Goal: Task Accomplishment & Management: Manage account settings

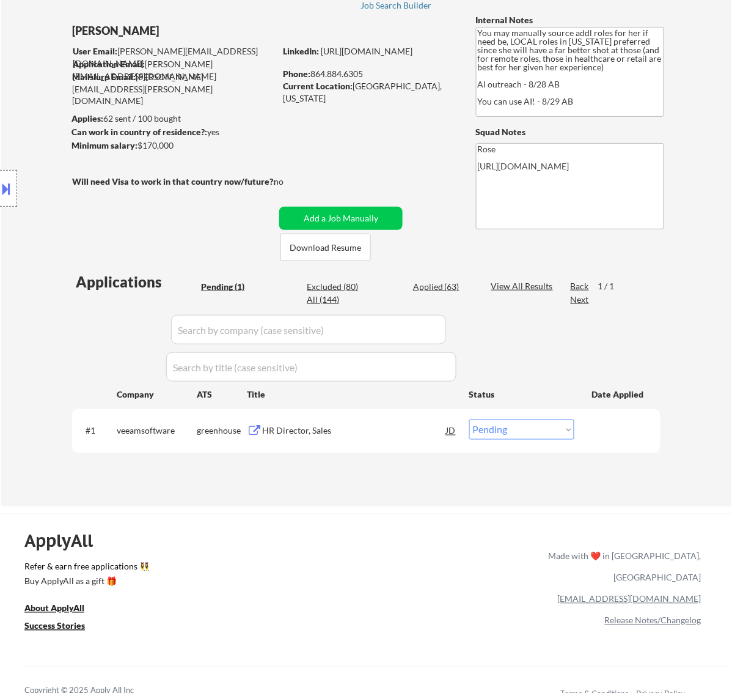
scroll to position [76, 0]
click at [508, 426] on select "Choose an option... Pending Applied Excluded (Questions) Excluded (Expired) Exc…" at bounding box center [521, 429] width 105 height 20
select select ""applied""
click at [469, 419] on select "Choose an option... Pending Applied Excluded (Questions) Excluded (Expired) Exc…" at bounding box center [521, 429] width 105 height 20
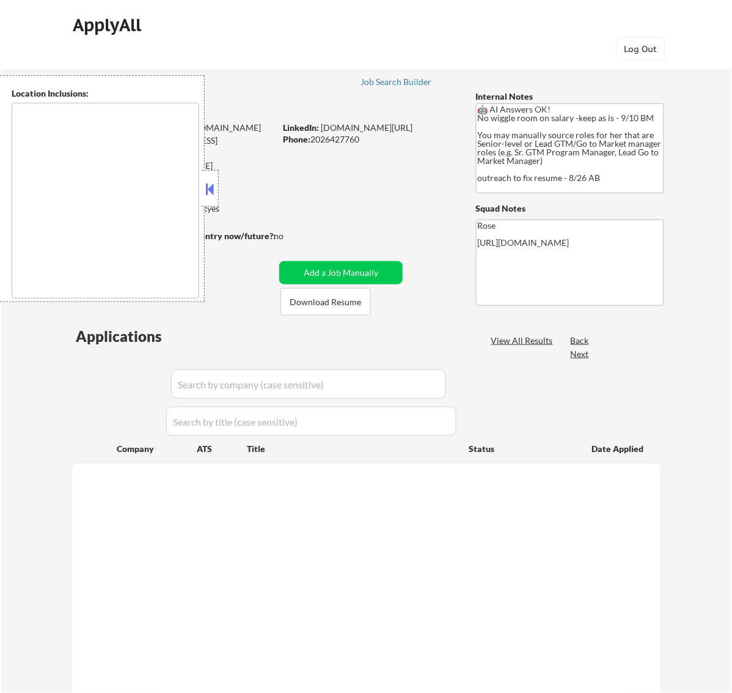
select select ""pending""
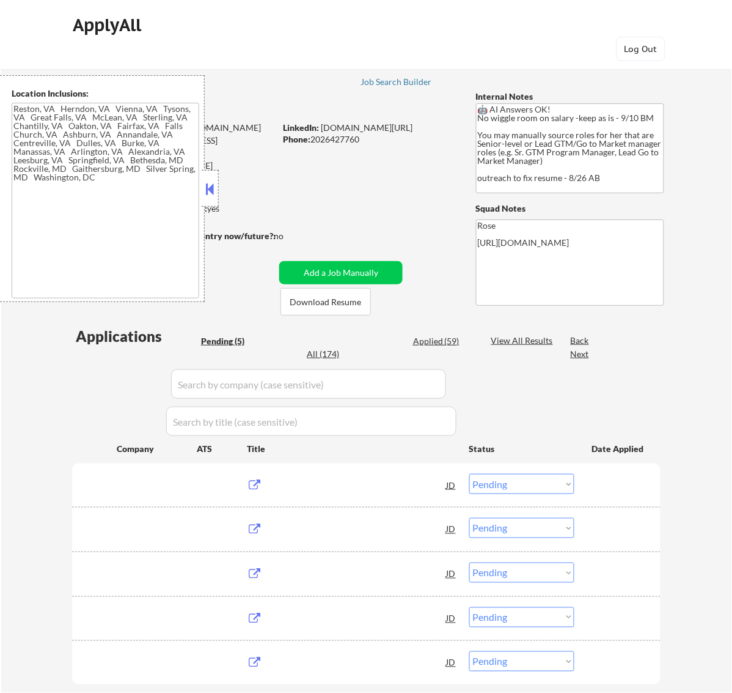
type textarea "Reston, VA Herndon, VA Vienna, VA Tysons, VA Great Falls, VA McLean, VA Sterlin…"
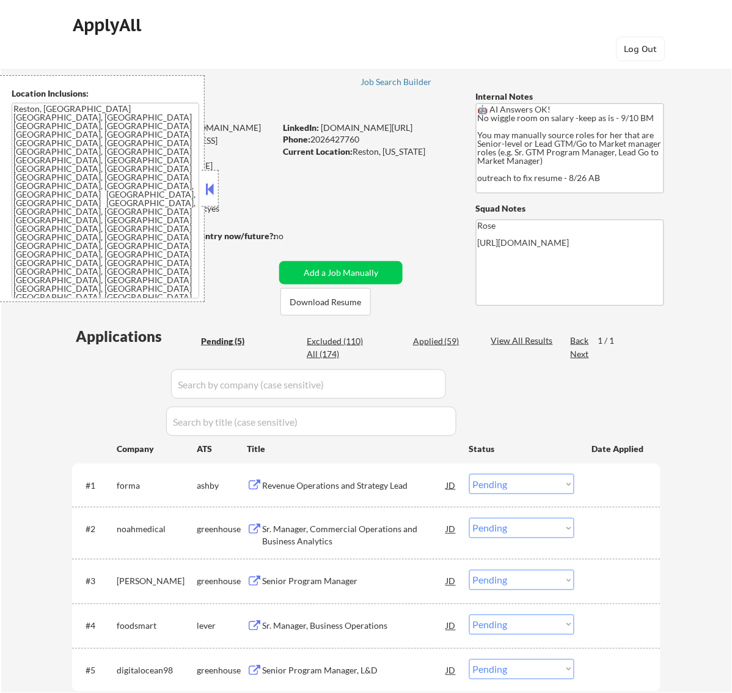
click at [212, 185] on button at bounding box center [209, 189] width 13 height 18
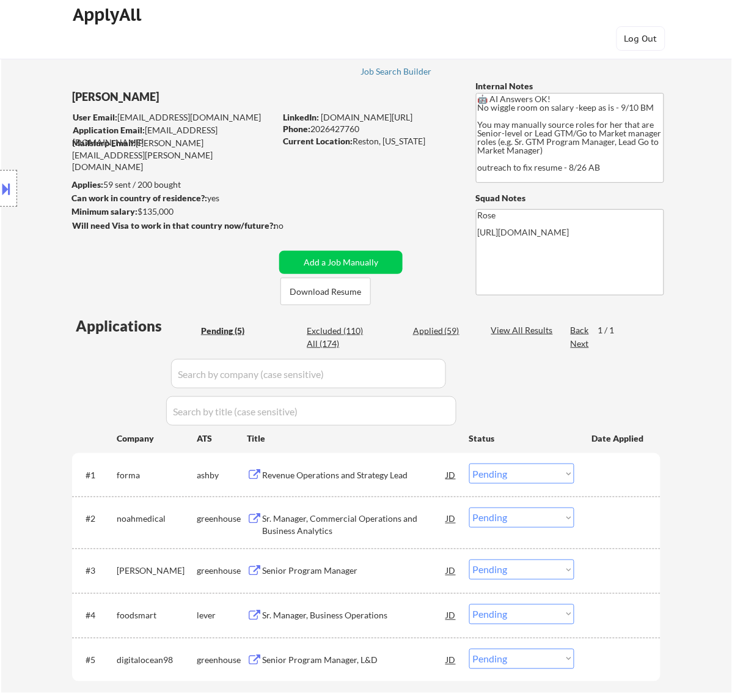
scroll to position [76, 0]
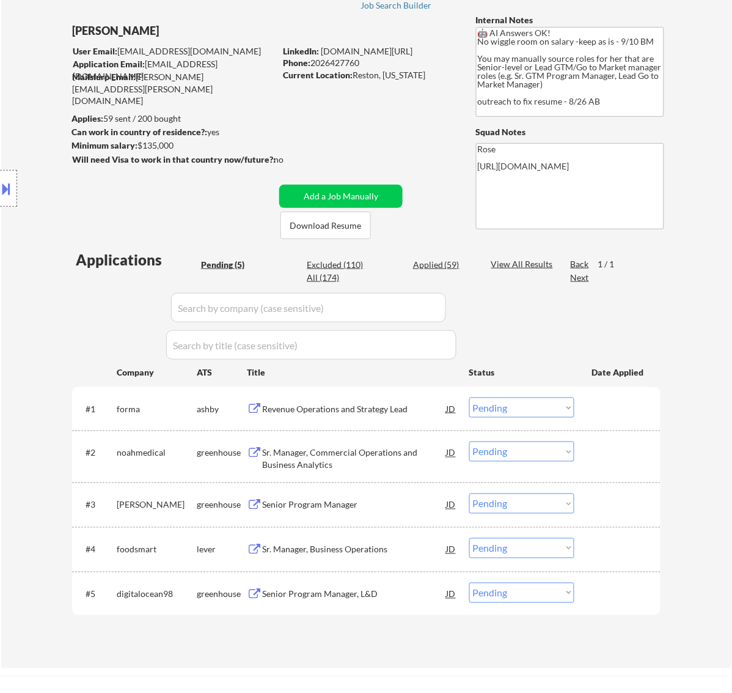
click at [366, 401] on div "Revenue Operations and Strategy Lead" at bounding box center [354, 408] width 185 height 22
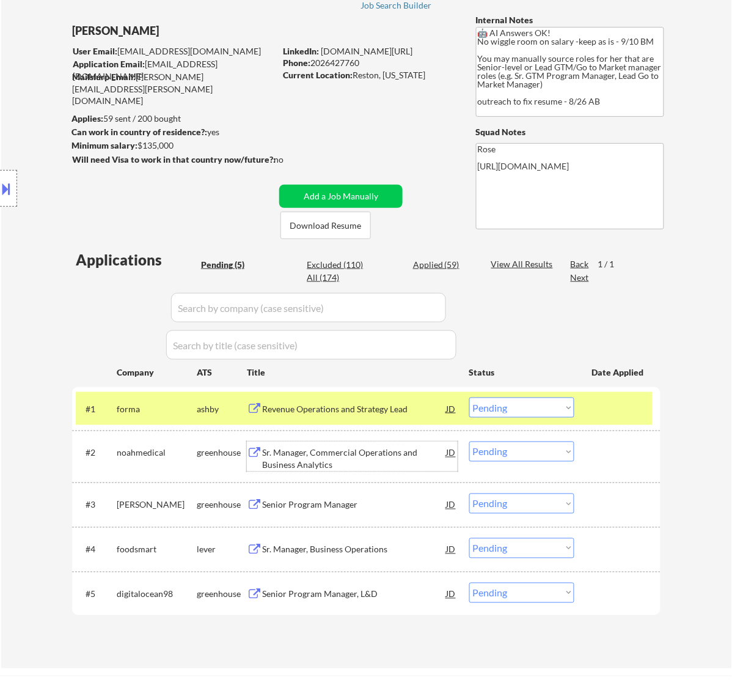
click at [385, 459] on div "Sr. Manager, Commercial Operations and Business Analytics" at bounding box center [354, 459] width 185 height 24
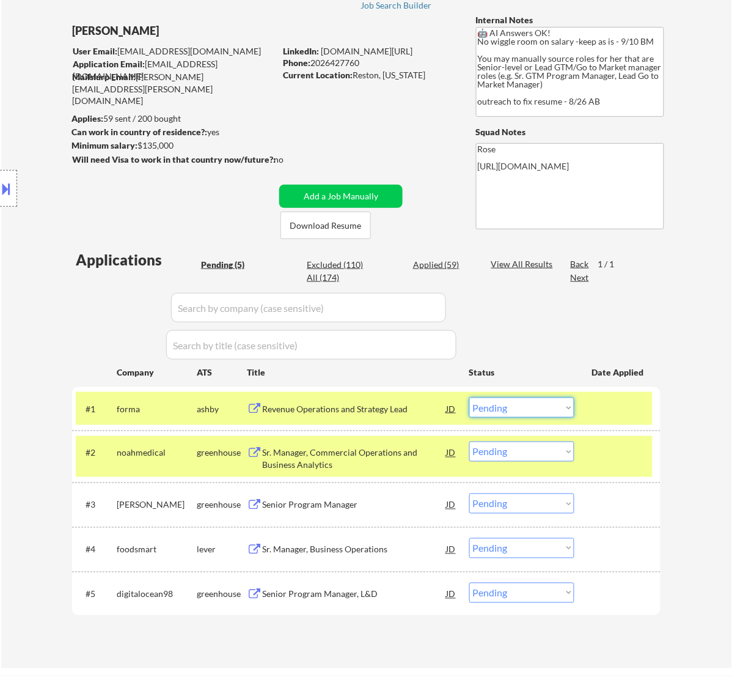
click at [546, 411] on select "Choose an option... Pending Applied Excluded (Questions) Excluded (Expired) Exc…" at bounding box center [521, 407] width 105 height 20
click at [469, 397] on select "Choose an option... Pending Applied Excluded (Questions) Excluded (Expired) Exc…" at bounding box center [521, 407] width 105 height 20
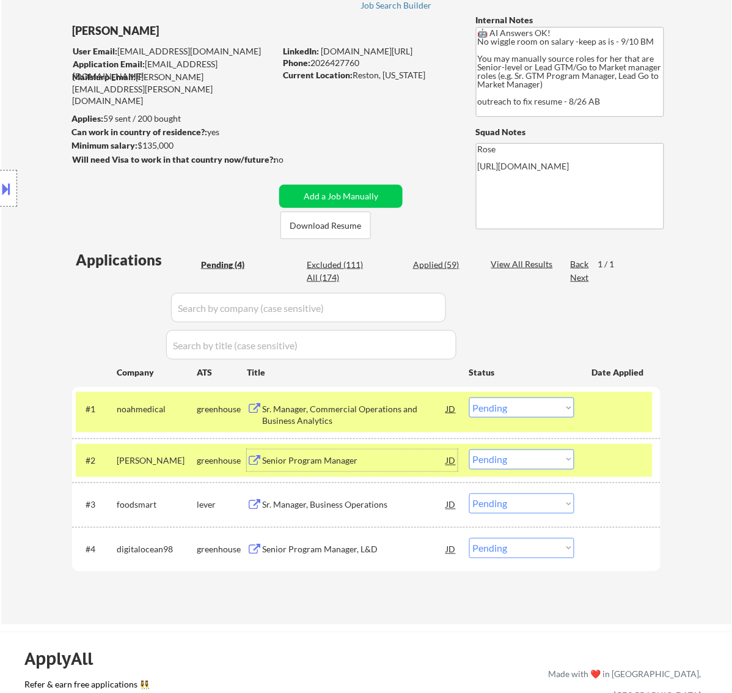
click at [380, 468] on div "Senior Program Manager" at bounding box center [354, 460] width 185 height 22
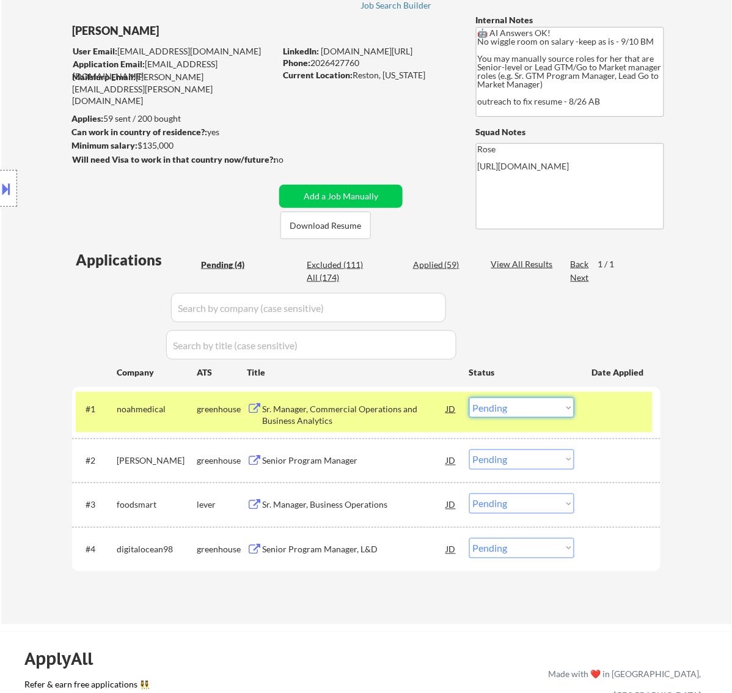
click at [557, 407] on select "Choose an option... Pending Applied Excluded (Questions) Excluded (Expired) Exc…" at bounding box center [521, 407] width 105 height 20
click at [469, 397] on select "Choose an option... Pending Applied Excluded (Questions) Excluded (Expired) Exc…" at bounding box center [521, 407] width 105 height 20
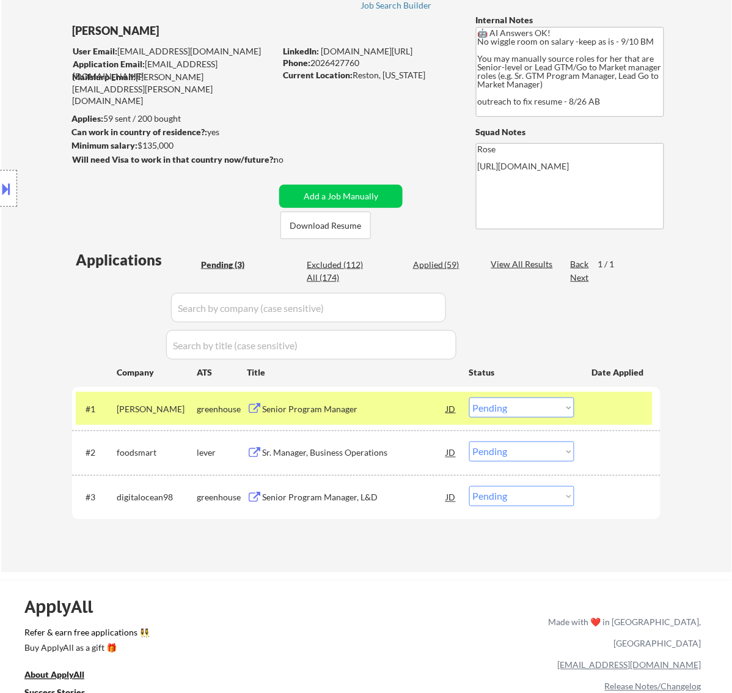
click at [408, 411] on div "Senior Program Manager" at bounding box center [354, 409] width 185 height 12
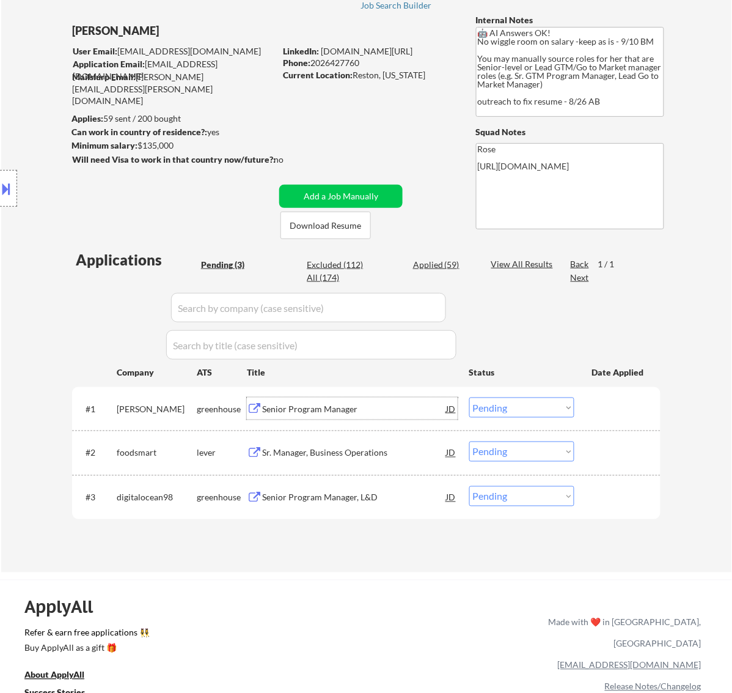
click at [490, 405] on select "Choose an option... Pending Applied Excluded (Questions) Excluded (Expired) Exc…" at bounding box center [521, 407] width 105 height 20
click at [469, 397] on select "Choose an option... Pending Applied Excluded (Questions) Excluded (Expired) Exc…" at bounding box center [521, 407] width 105 height 20
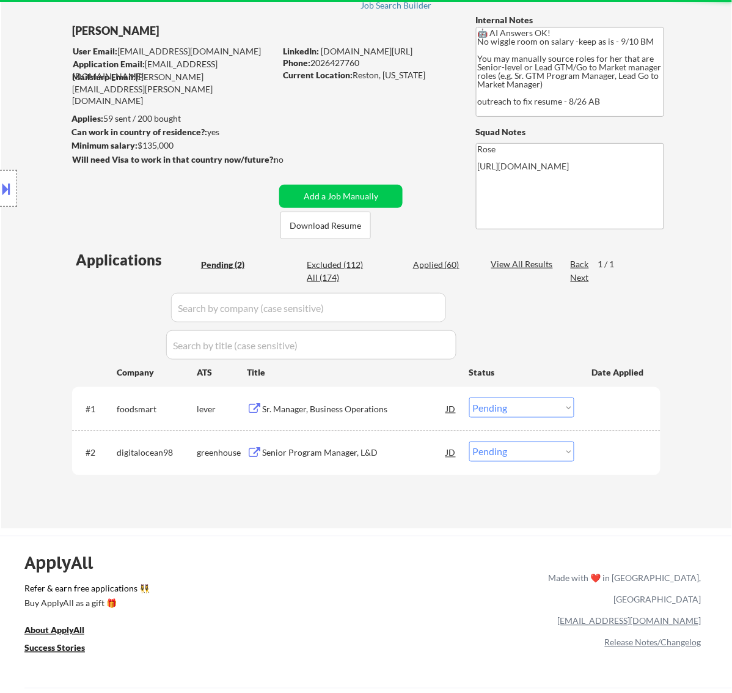
click at [373, 410] on div "Sr. Manager, Business Operations" at bounding box center [354, 409] width 185 height 12
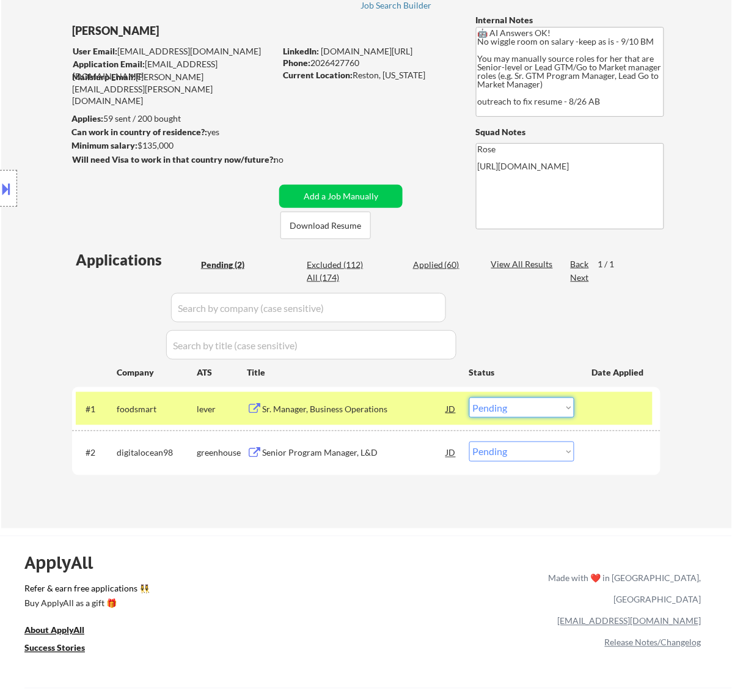
click at [510, 400] on select "Choose an option... Pending Applied Excluded (Questions) Excluded (Expired) Exc…" at bounding box center [521, 407] width 105 height 20
click at [469, 397] on select "Choose an option... Pending Applied Excluded (Questions) Excluded (Expired) Exc…" at bounding box center [521, 407] width 105 height 20
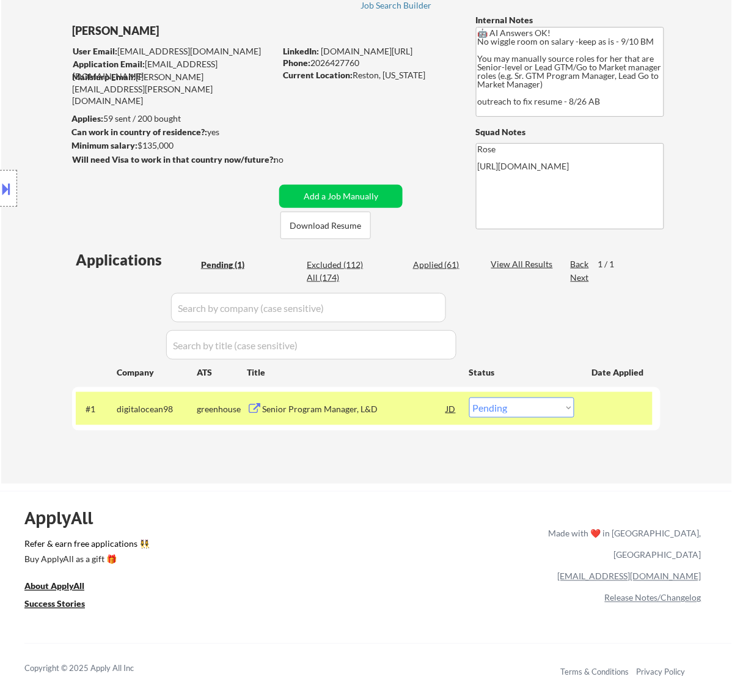
click at [396, 414] on div "Senior Program Manager, L&D" at bounding box center [354, 409] width 185 height 12
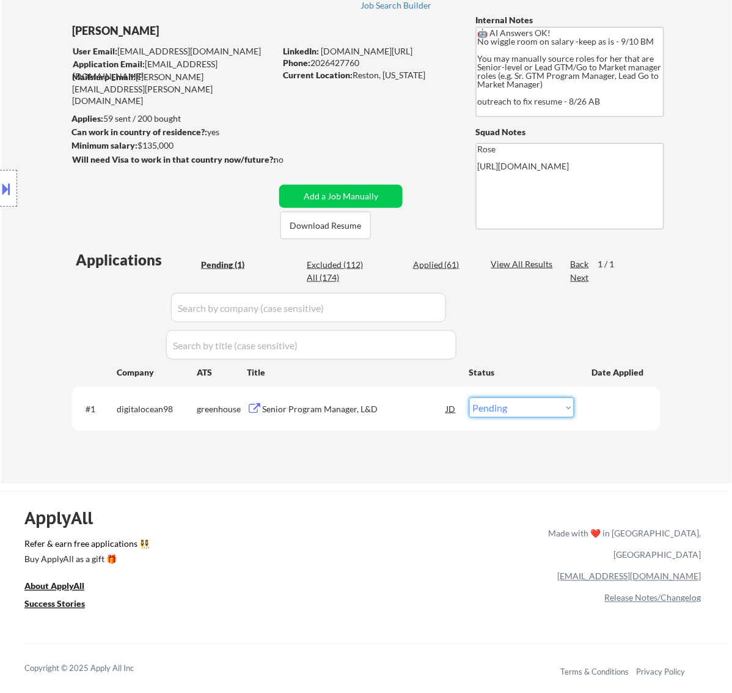
click at [526, 405] on select "Choose an option... Pending Applied Excluded (Questions) Excluded (Expired) Exc…" at bounding box center [521, 407] width 105 height 20
select select ""excluded__bad_match_""
click at [469, 397] on select "Choose an option... Pending Applied Excluded (Questions) Excluded (Expired) Exc…" at bounding box center [521, 407] width 105 height 20
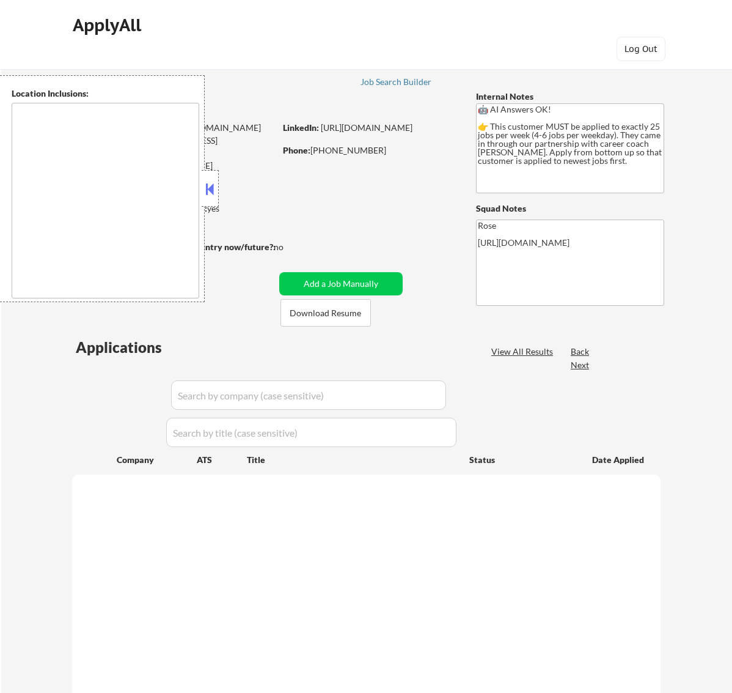
type textarea "[GEOGRAPHIC_DATA], ON [GEOGRAPHIC_DATA], ON [GEOGRAPHIC_DATA], ON [GEOGRAPHIC_D…"
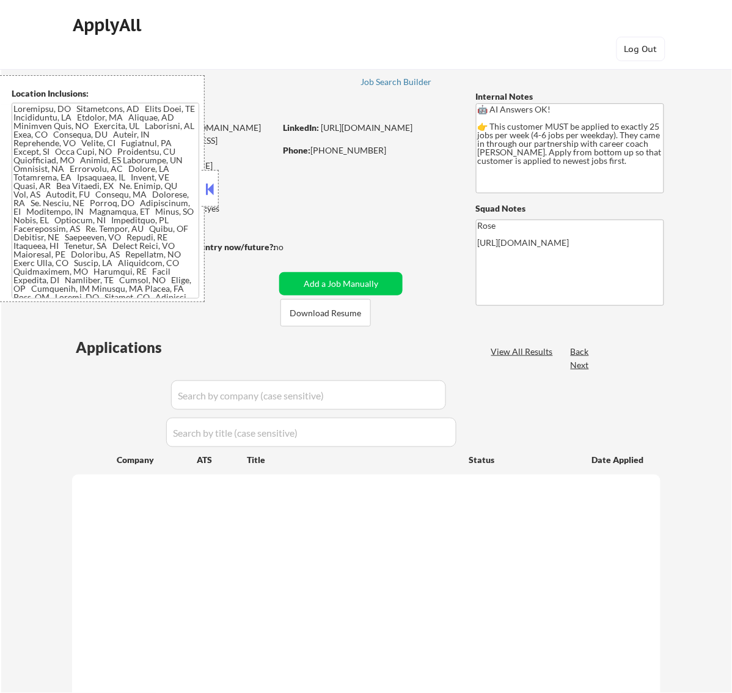
select select ""pending""
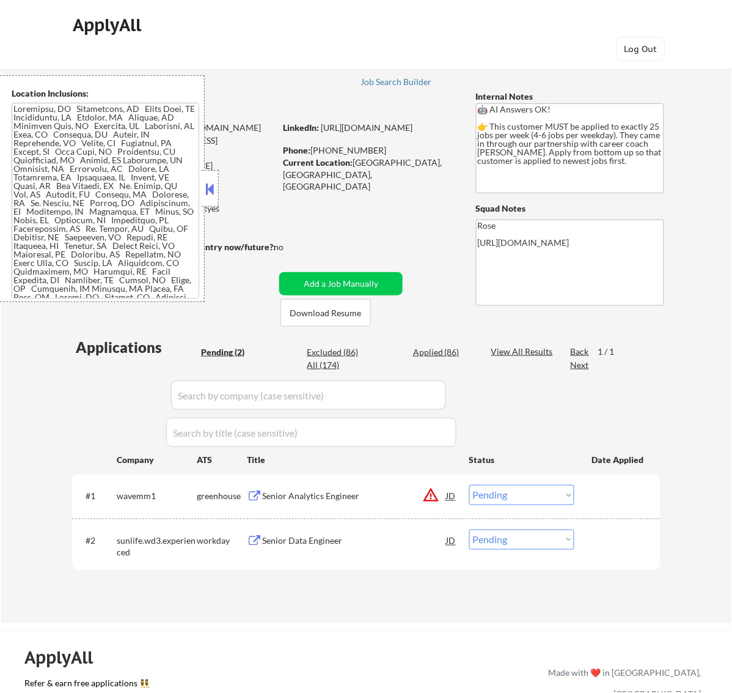
click at [208, 188] on button at bounding box center [209, 189] width 13 height 18
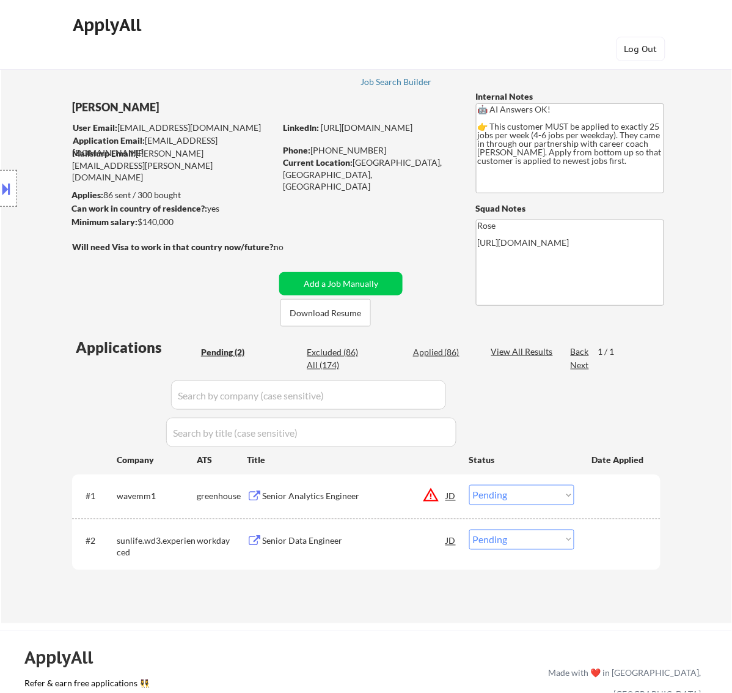
click at [376, 486] on div "Senior Analytics Engineer" at bounding box center [354, 496] width 185 height 22
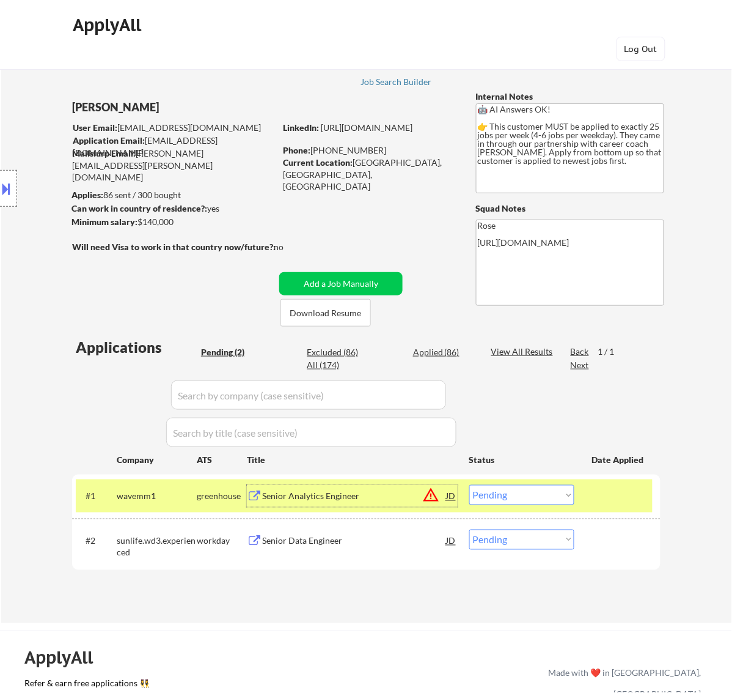
drag, startPoint x: 523, startPoint y: 493, endPoint x: 509, endPoint y: 495, distance: 14.9
click at [523, 493] on select "Choose an option... Pending Applied Excluded (Questions) Excluded (Expired) Exc…" at bounding box center [521, 495] width 105 height 20
click at [469, 485] on select "Choose an option... Pending Applied Excluded (Questions) Excluded (Expired) Exc…" at bounding box center [521, 495] width 105 height 20
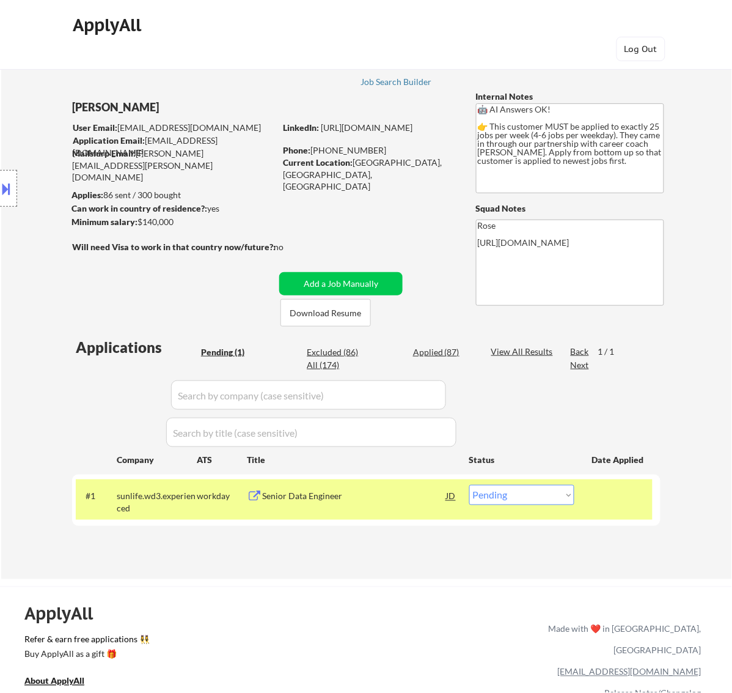
click at [368, 502] on div "Senior Data Engineer" at bounding box center [354, 496] width 185 height 12
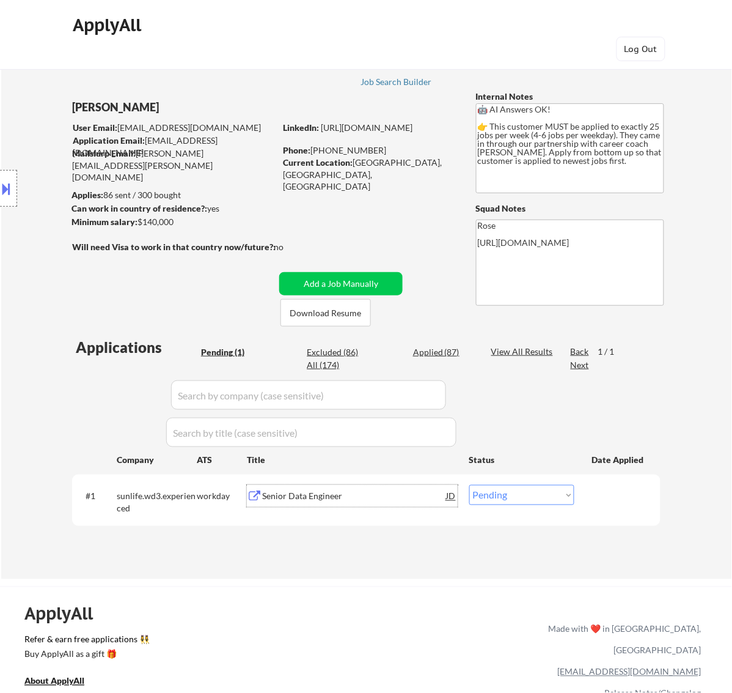
click at [535, 494] on select "Choose an option... Pending Applied Excluded (Questions) Excluded (Expired) Exc…" at bounding box center [521, 495] width 105 height 20
select select ""excluded__salary_""
click at [469, 485] on select "Choose an option... Pending Applied Excluded (Questions) Excluded (Expired) Exc…" at bounding box center [521, 495] width 105 height 20
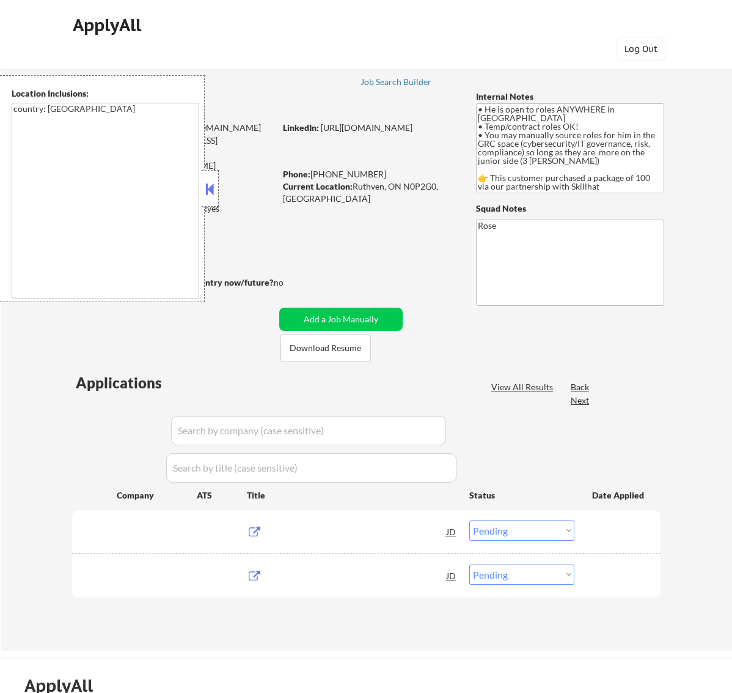
select select ""pending""
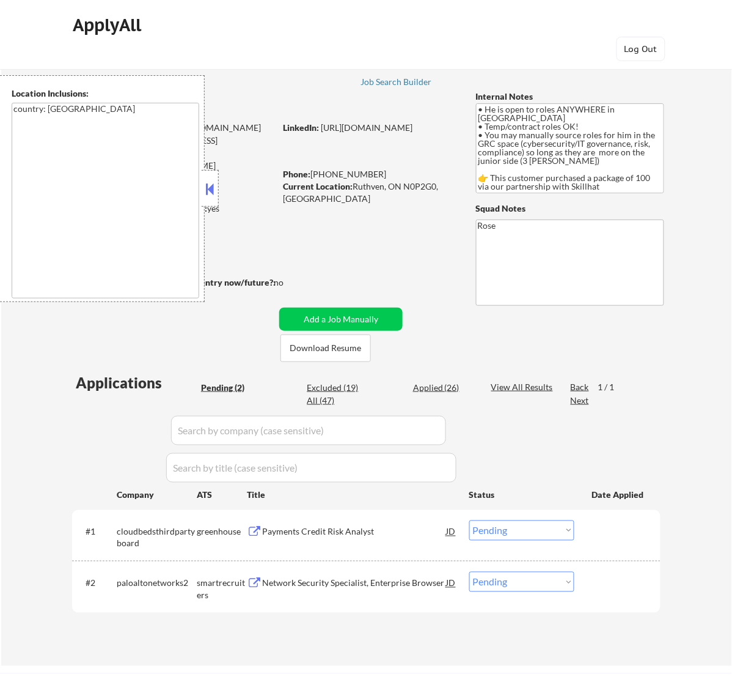
click at [208, 182] on button at bounding box center [209, 189] width 13 height 18
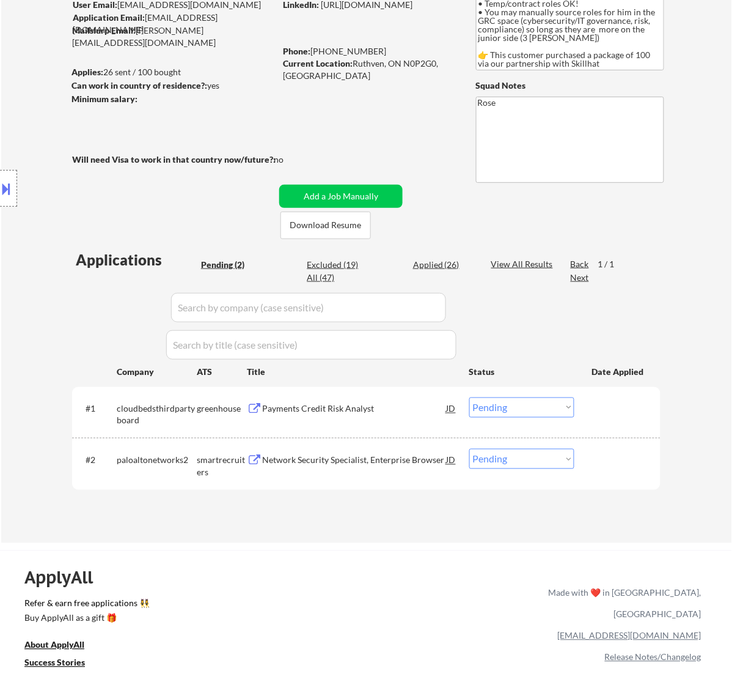
scroll to position [153, 0]
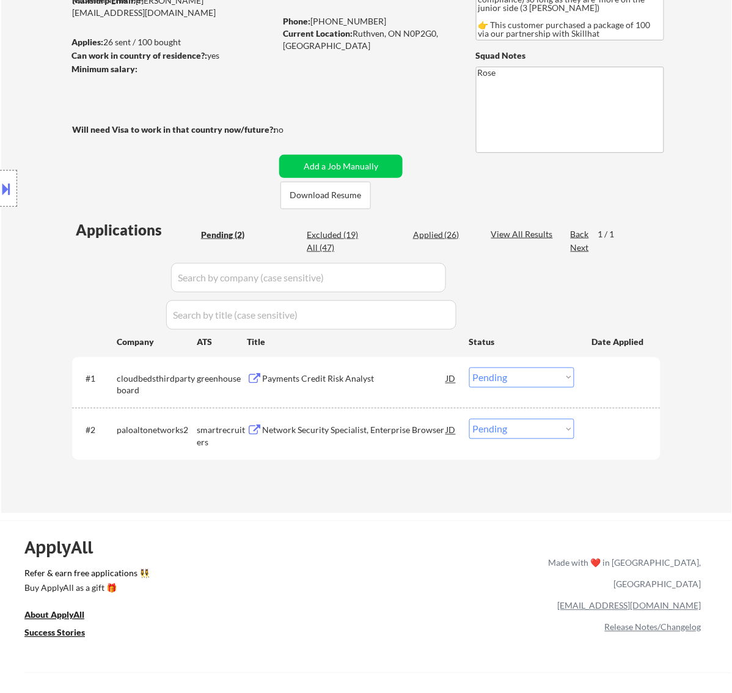
click at [380, 388] on div "Payments Credit Risk Analyst" at bounding box center [354, 378] width 185 height 22
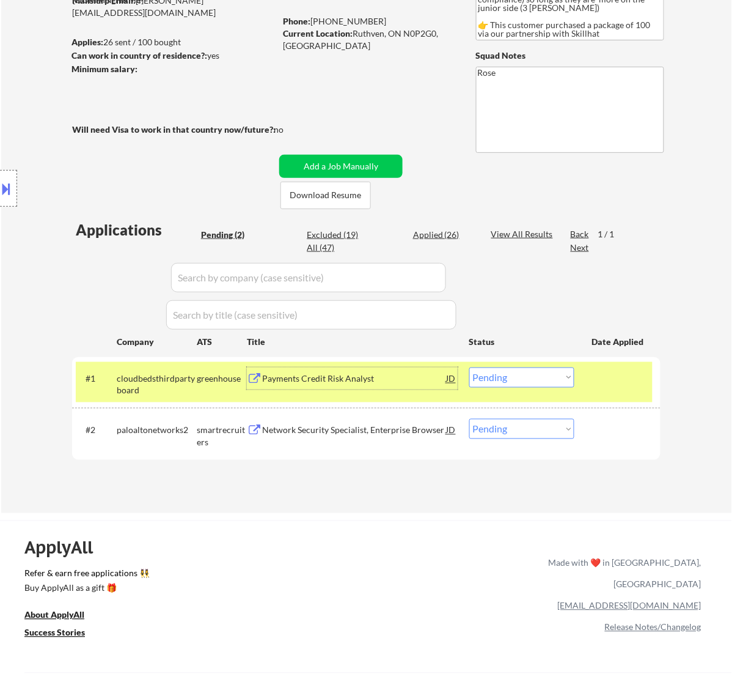
click at [505, 382] on select "Choose an option... Pending Applied Excluded (Questions) Excluded (Expired) Exc…" at bounding box center [521, 377] width 105 height 20
click at [469, 367] on select "Choose an option... Pending Applied Excluded (Questions) Excluded (Expired) Exc…" at bounding box center [521, 377] width 105 height 20
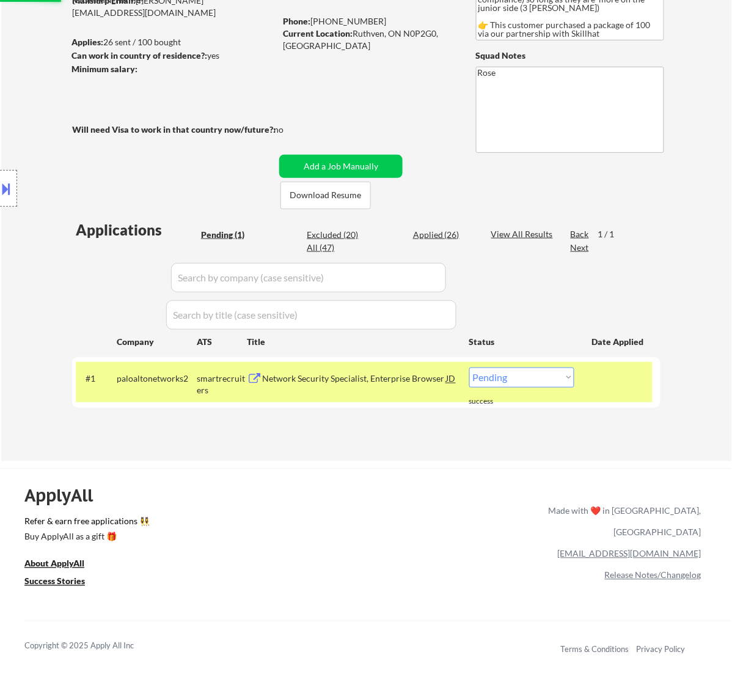
click at [356, 380] on div "Network Security Specialist, Enterprise Browser" at bounding box center [354, 379] width 185 height 12
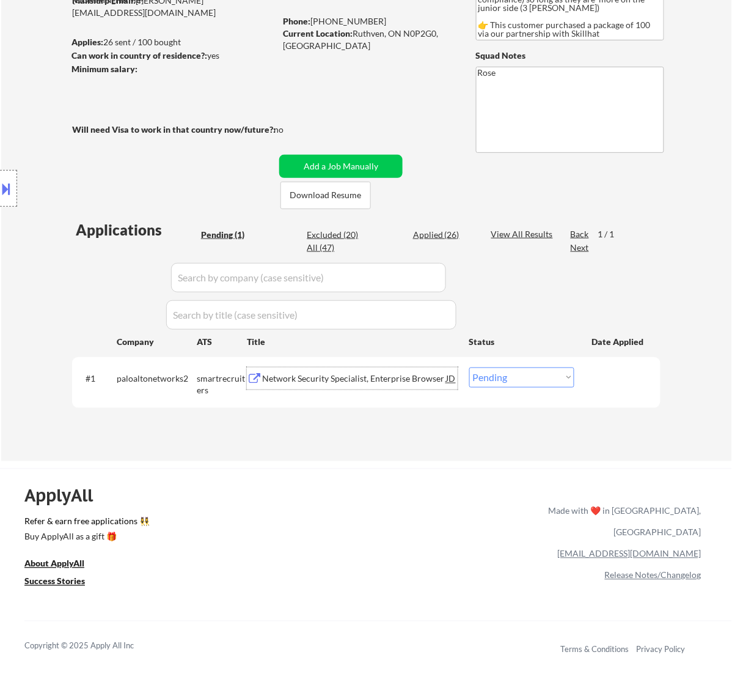
click at [545, 370] on select "Choose an option... Pending Applied Excluded (Questions) Excluded (Expired) Exc…" at bounding box center [521, 377] width 105 height 20
select select ""excluded__bad_match_""
click at [469, 367] on select "Choose an option... Pending Applied Excluded (Questions) Excluded (Expired) Exc…" at bounding box center [521, 377] width 105 height 20
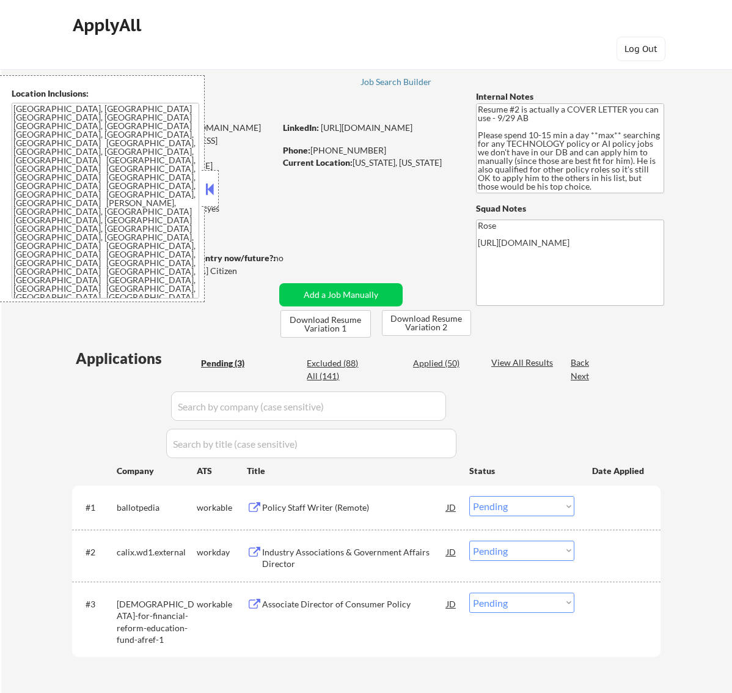
select select ""pending""
click at [213, 189] on button at bounding box center [209, 189] width 13 height 18
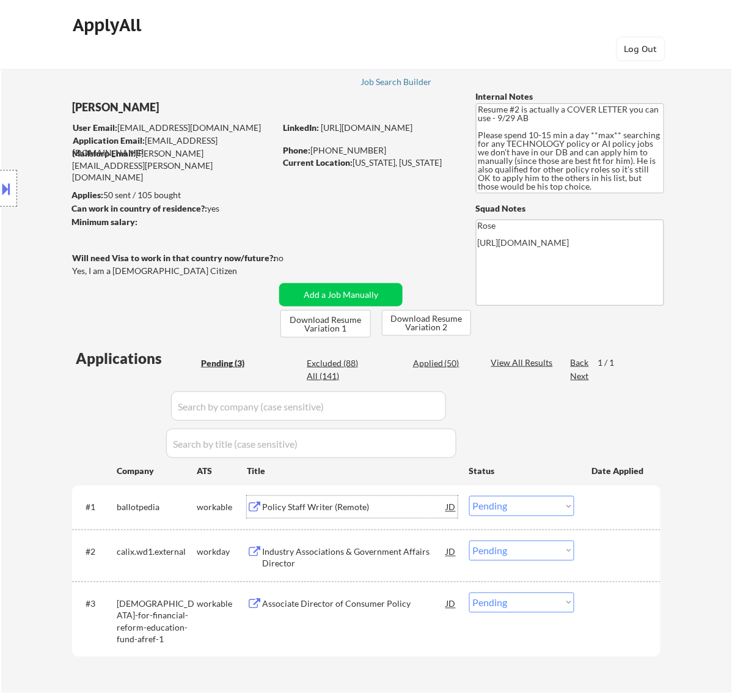
click at [373, 512] on div "Policy Staff Writer (Remote)" at bounding box center [354, 507] width 185 height 22
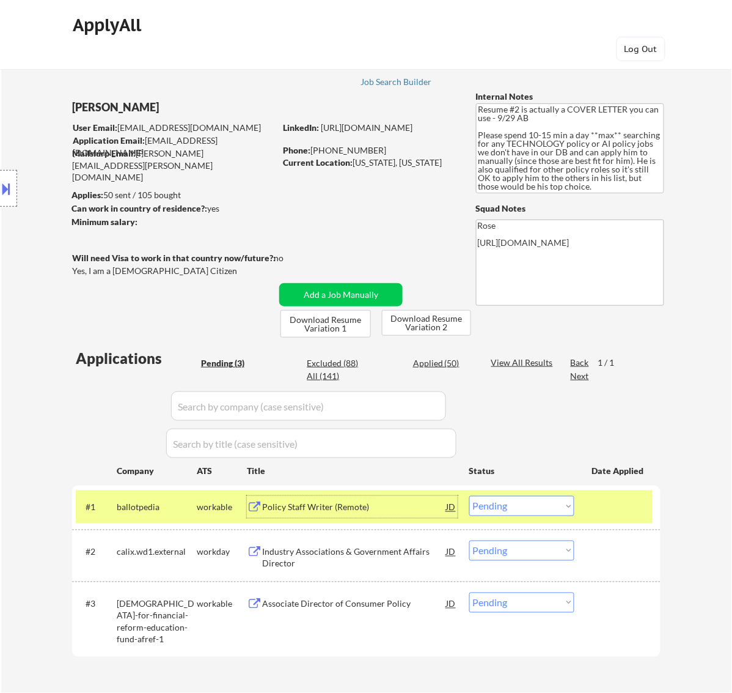
click at [556, 500] on select "Choose an option... Pending Applied Excluded (Questions) Excluded (Expired) Exc…" at bounding box center [521, 506] width 105 height 20
click at [469, 496] on select "Choose an option... Pending Applied Excluded (Questions) Excluded (Expired) Exc…" at bounding box center [521, 506] width 105 height 20
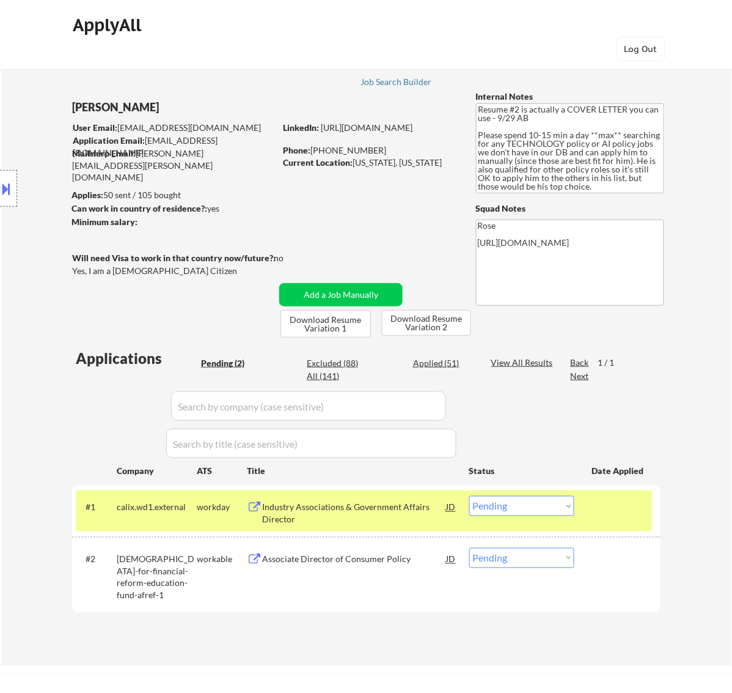
click at [410, 503] on div "Industry Associations & Government Affairs Director" at bounding box center [354, 513] width 185 height 24
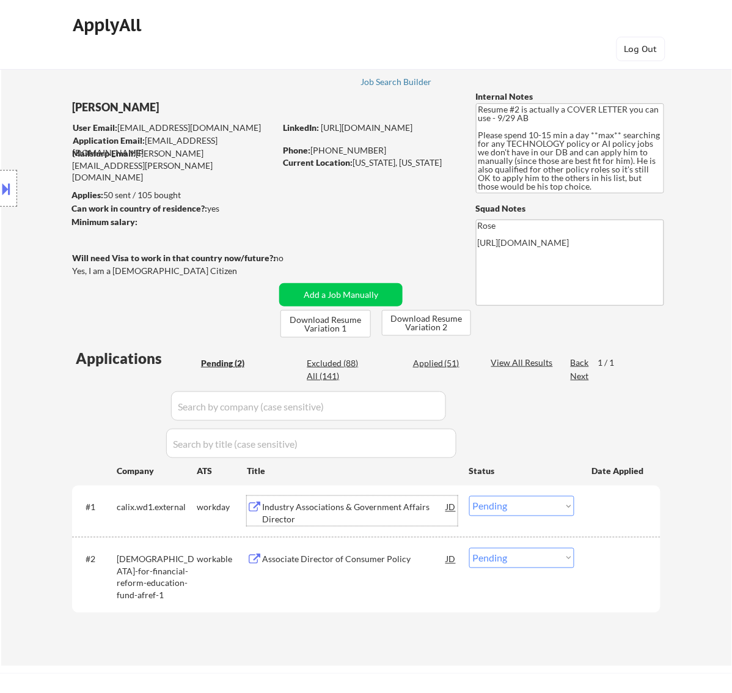
click at [520, 504] on select "Choose an option... Pending Applied Excluded (Questions) Excluded (Expired) Exc…" at bounding box center [521, 506] width 105 height 20
click at [469, 496] on select "Choose an option... Pending Applied Excluded (Questions) Excluded (Expired) Exc…" at bounding box center [521, 506] width 105 height 20
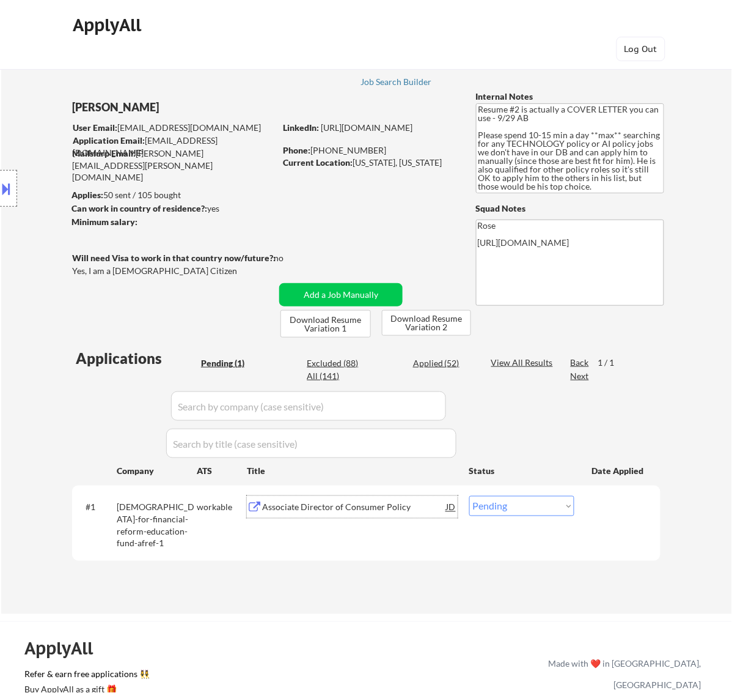
click at [371, 509] on div "Associate Director of Consumer Policy" at bounding box center [354, 507] width 185 height 12
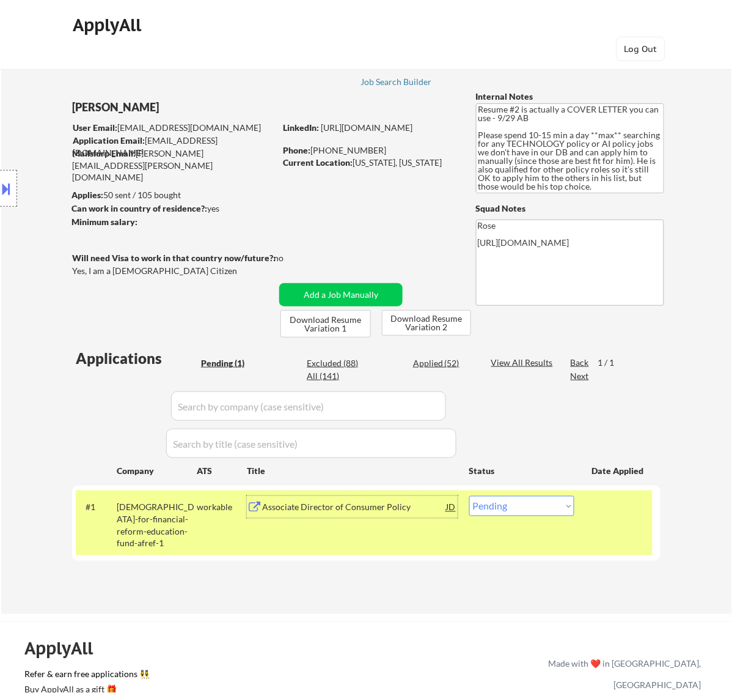
click at [570, 502] on select "Choose an option... Pending Applied Excluded (Questions) Excluded (Expired) Exc…" at bounding box center [521, 506] width 105 height 20
select select ""applied""
click at [469, 496] on select "Choose an option... Pending Applied Excluded (Questions) Excluded (Expired) Exc…" at bounding box center [521, 506] width 105 height 20
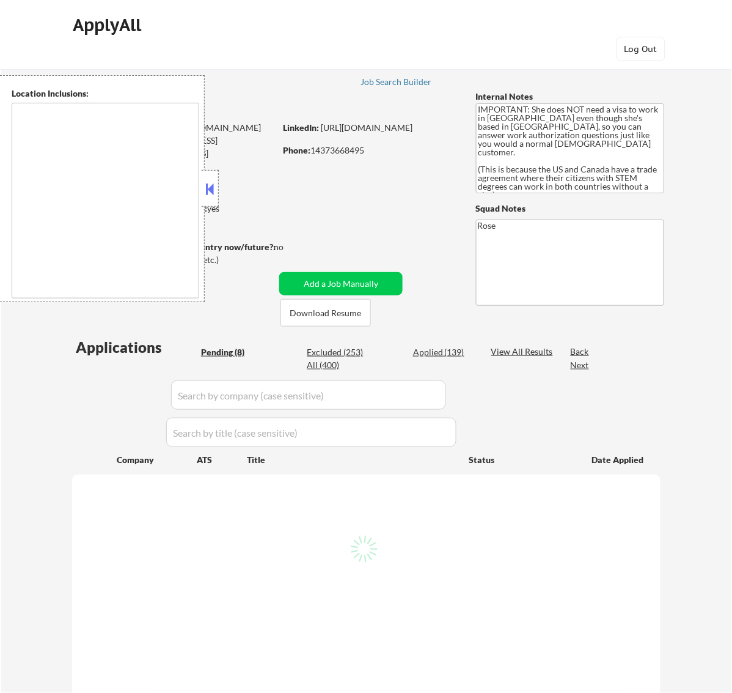
select select ""pending""
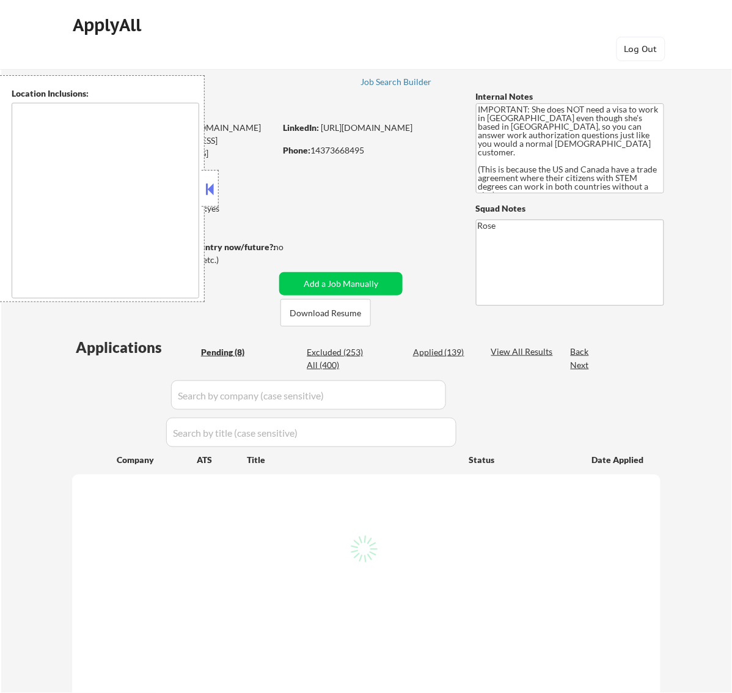
select select ""pending""
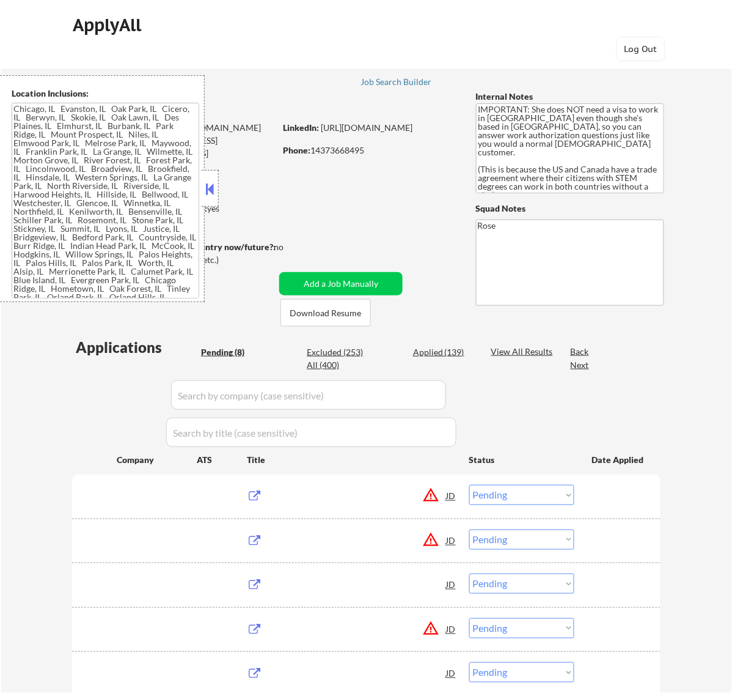
type textarea "[GEOGRAPHIC_DATA], [GEOGRAPHIC_DATA] [GEOGRAPHIC_DATA], [GEOGRAPHIC_DATA], [GEO…"
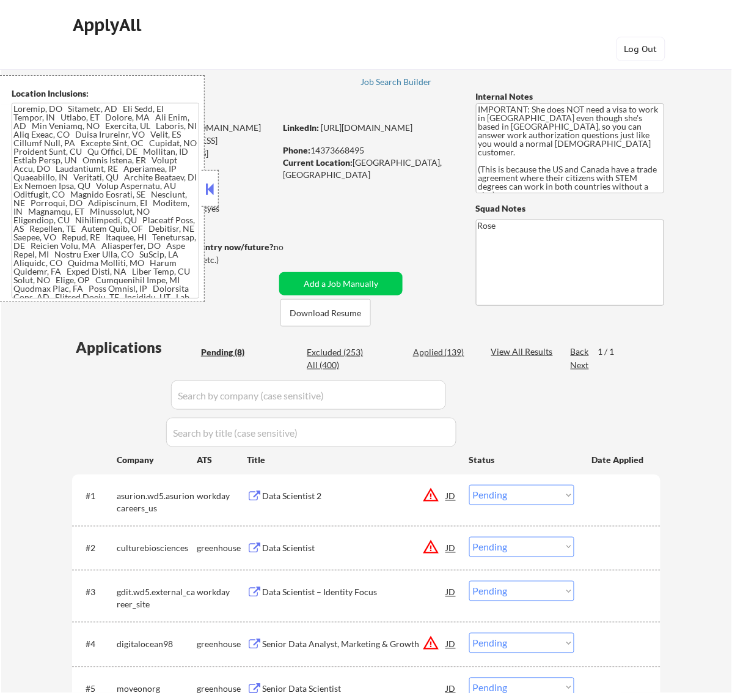
click at [206, 188] on button at bounding box center [209, 189] width 13 height 18
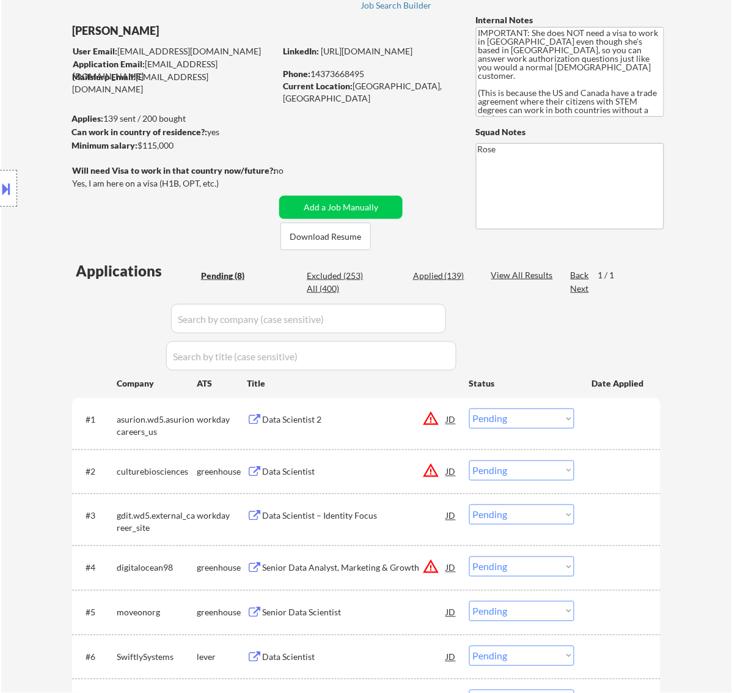
scroll to position [153, 0]
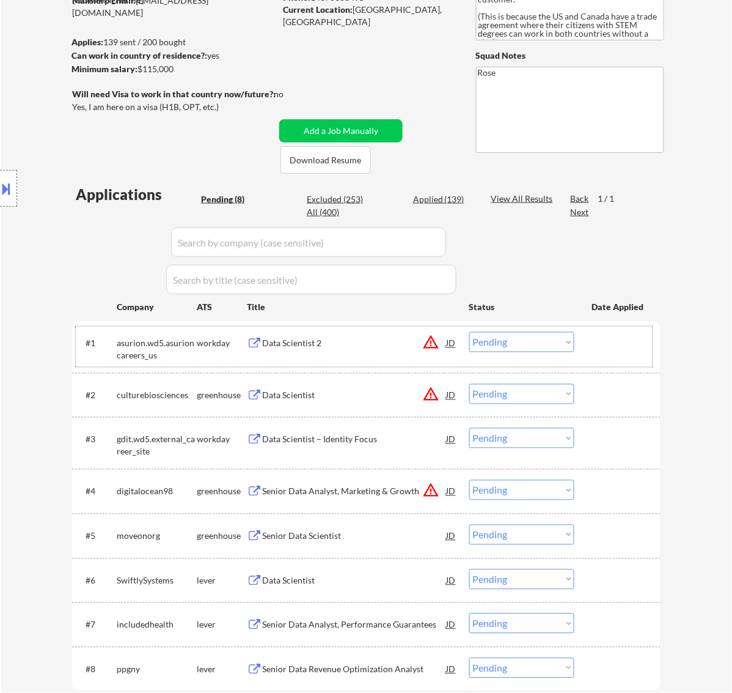
click at [377, 355] on div "#1 asurion.wd5.asurioncareers_us workday Data Scientist 2 JD warning_amber Choo…" at bounding box center [364, 346] width 577 height 40
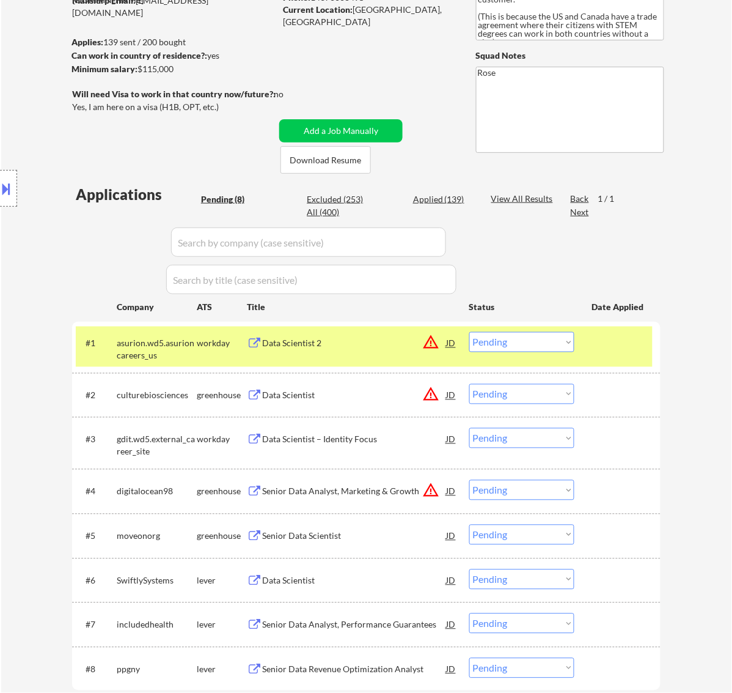
click at [378, 355] on div "#1 asurion.wd5.asurioncareers_us workday Data Scientist 2 JD warning_amber Choo…" at bounding box center [364, 346] width 577 height 40
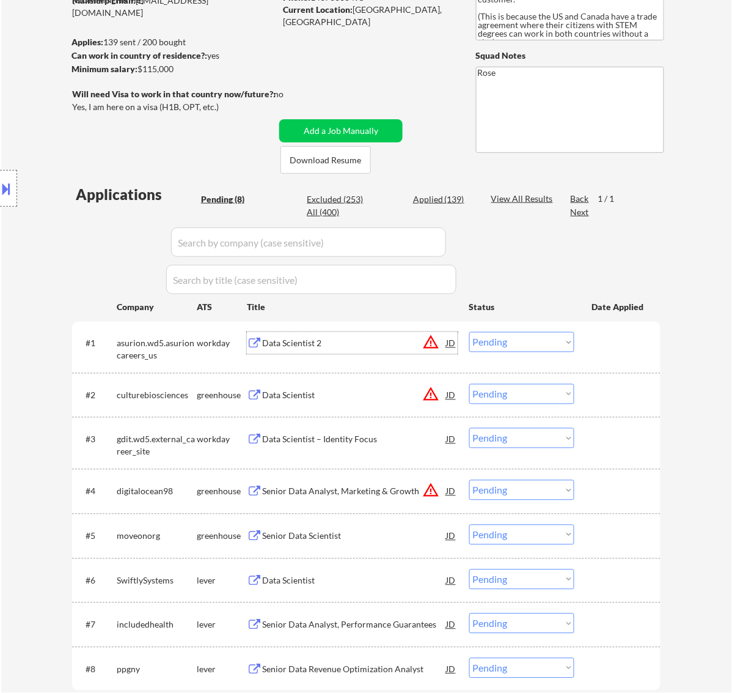
click at [389, 340] on div "Data Scientist 2" at bounding box center [354, 343] width 185 height 12
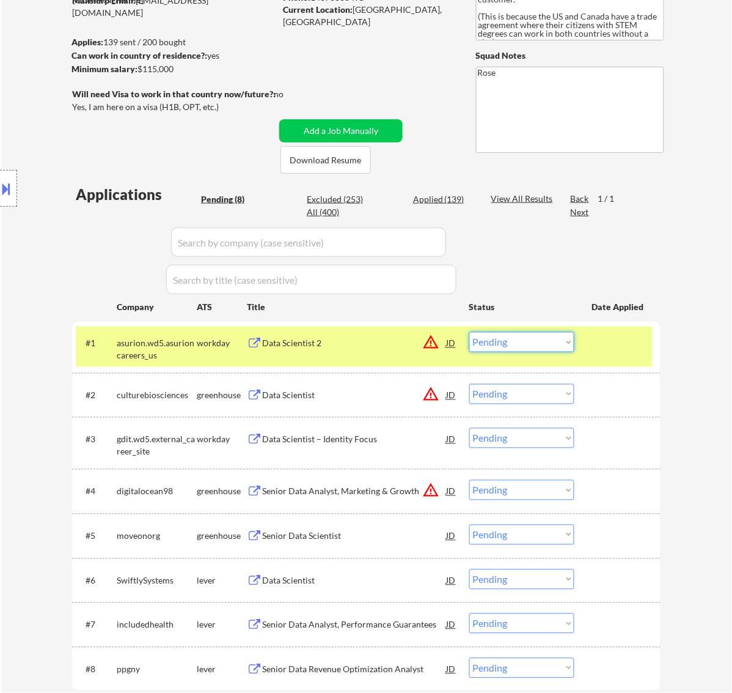
click at [553, 339] on select "Choose an option... Pending Applied Excluded (Questions) Excluded (Expired) Exc…" at bounding box center [521, 342] width 105 height 20
click at [469, 332] on select "Choose an option... Pending Applied Excluded (Questions) Excluded (Expired) Exc…" at bounding box center [521, 342] width 105 height 20
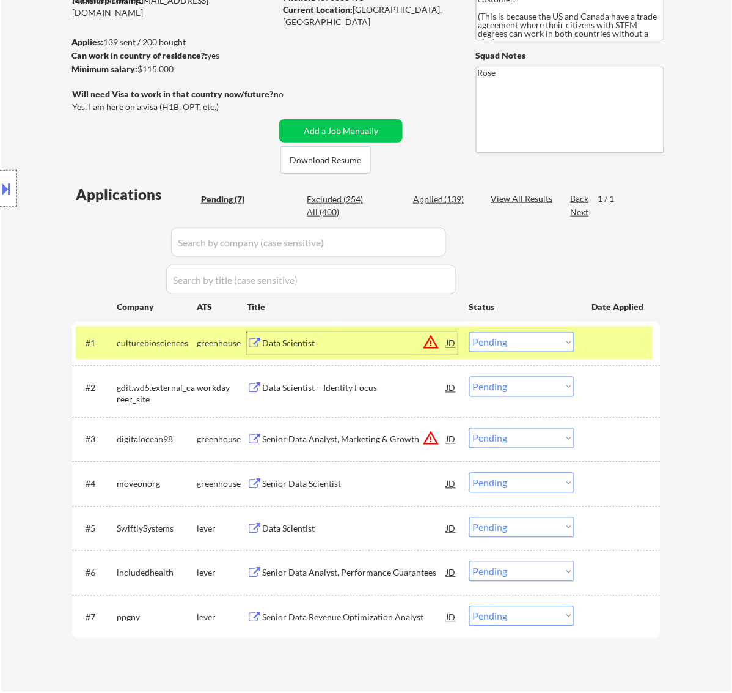
click at [402, 339] on div "Data Scientist" at bounding box center [354, 343] width 185 height 12
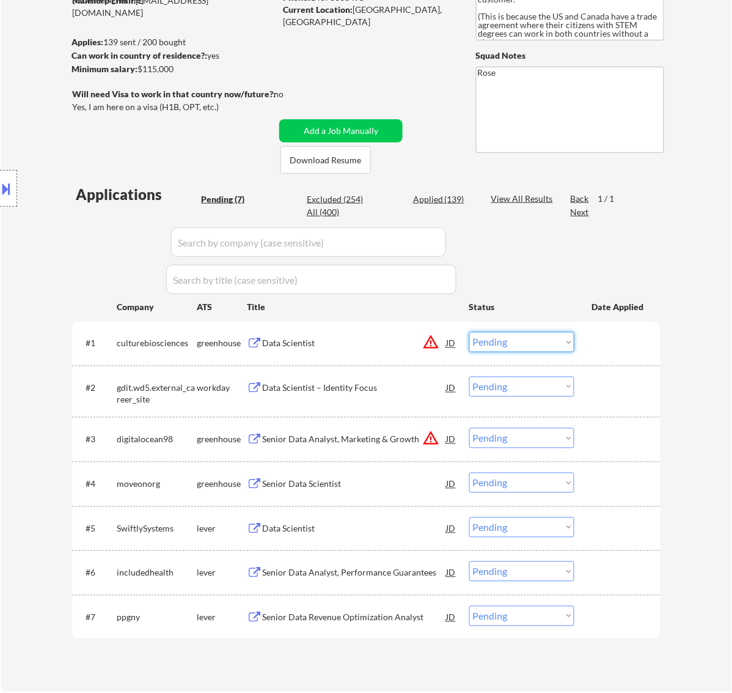
click at [556, 337] on select "Choose an option... Pending Applied Excluded (Questions) Excluded (Expired) Exc…" at bounding box center [521, 342] width 105 height 20
click at [469, 332] on select "Choose an option... Pending Applied Excluded (Questions) Excluded (Expired) Exc…" at bounding box center [521, 342] width 105 height 20
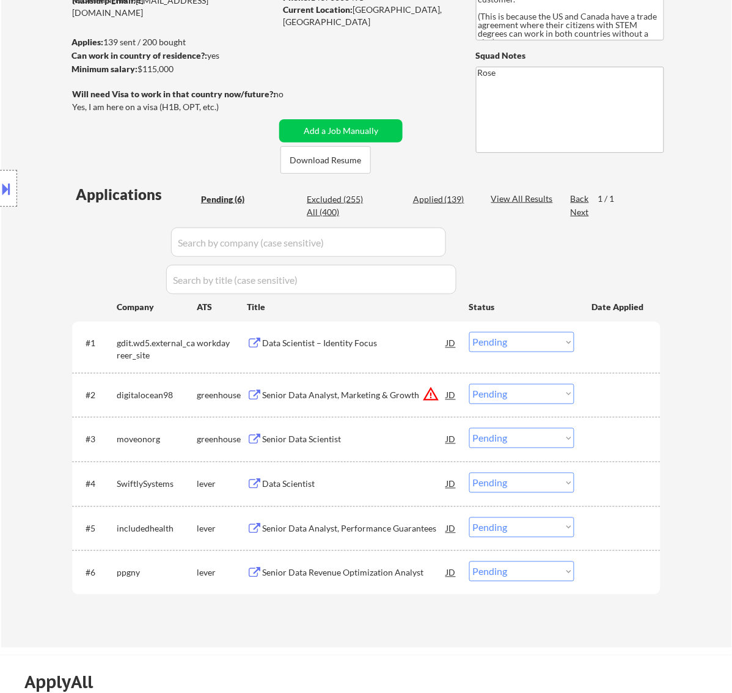
click at [389, 347] on div "Data Scientist – Identity Focus" at bounding box center [354, 343] width 185 height 12
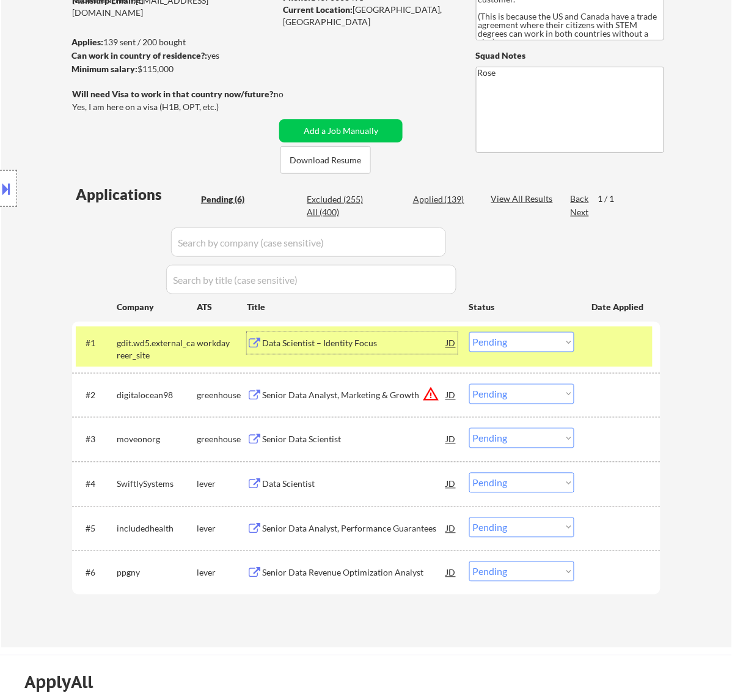
click at [518, 343] on select "Choose an option... Pending Applied Excluded (Questions) Excluded (Expired) Exc…" at bounding box center [521, 342] width 105 height 20
click at [469, 332] on select "Choose an option... Pending Applied Excluded (Questions) Excluded (Expired) Exc…" at bounding box center [521, 342] width 105 height 20
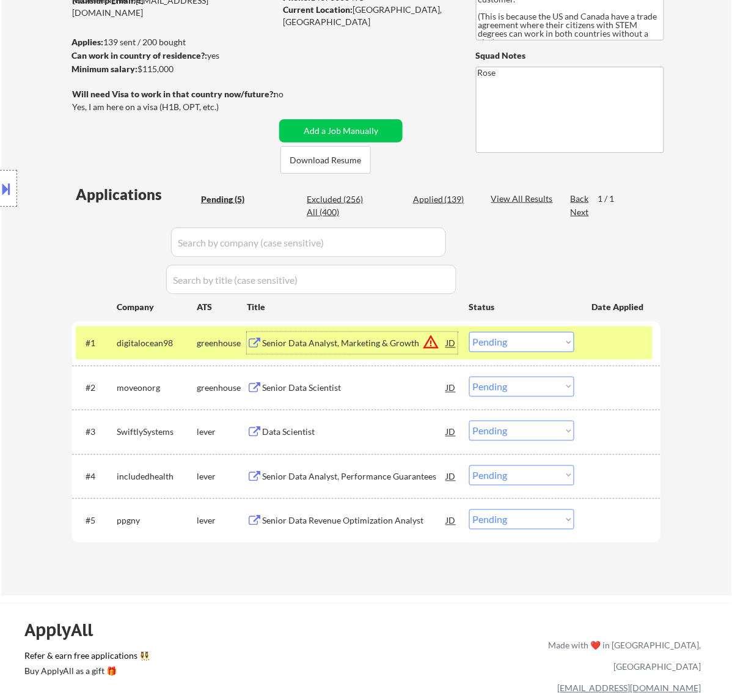
click at [394, 350] on div "Senior Data Analyst, Marketing & Growth" at bounding box center [354, 343] width 185 height 22
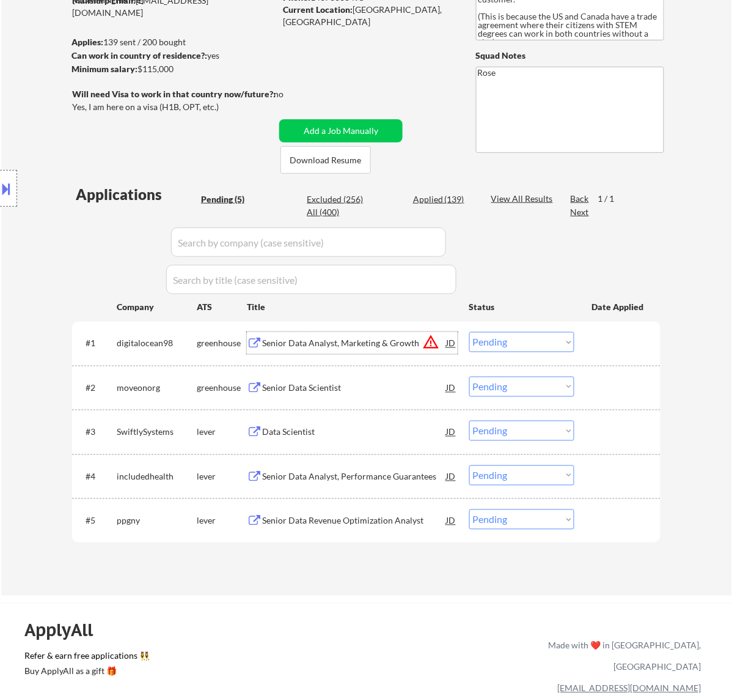
click at [539, 343] on select "Choose an option... Pending Applied Excluded (Questions) Excluded (Expired) Exc…" at bounding box center [521, 342] width 105 height 20
click at [469, 332] on select "Choose an option... Pending Applied Excluded (Questions) Excluded (Expired) Exc…" at bounding box center [521, 342] width 105 height 20
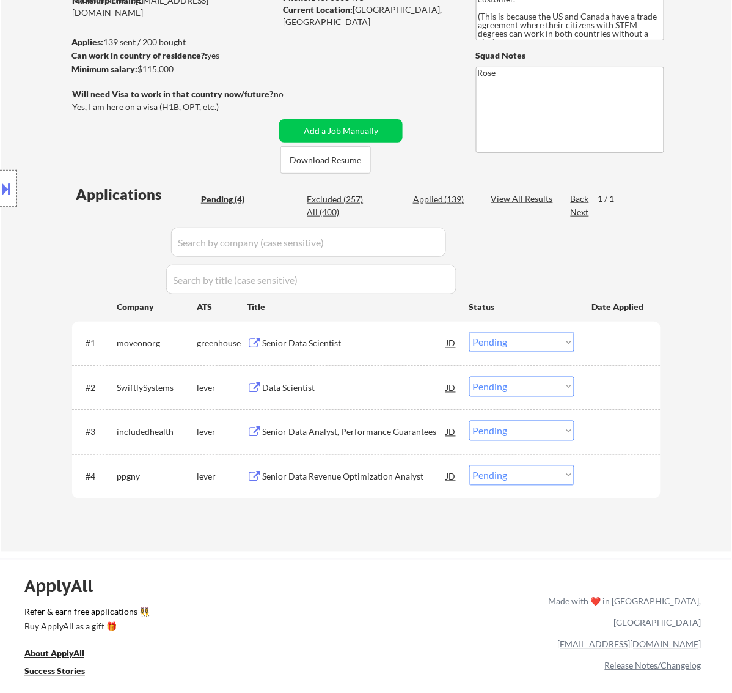
click at [367, 344] on div "Senior Data Scientist" at bounding box center [354, 343] width 185 height 12
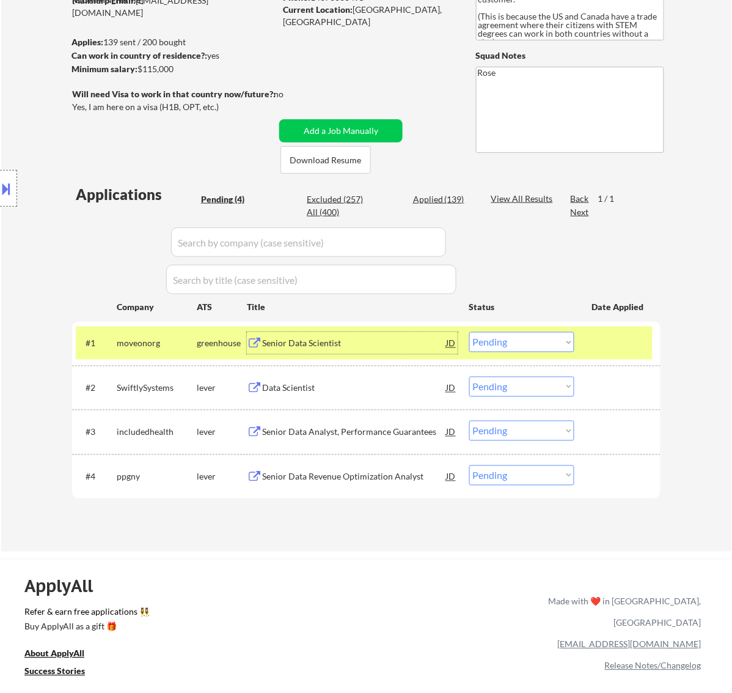
click at [556, 337] on select "Choose an option... Pending Applied Excluded (Questions) Excluded (Expired) Exc…" at bounding box center [521, 342] width 105 height 20
click at [469, 332] on select "Choose an option... Pending Applied Excluded (Questions) Excluded (Expired) Exc…" at bounding box center [521, 342] width 105 height 20
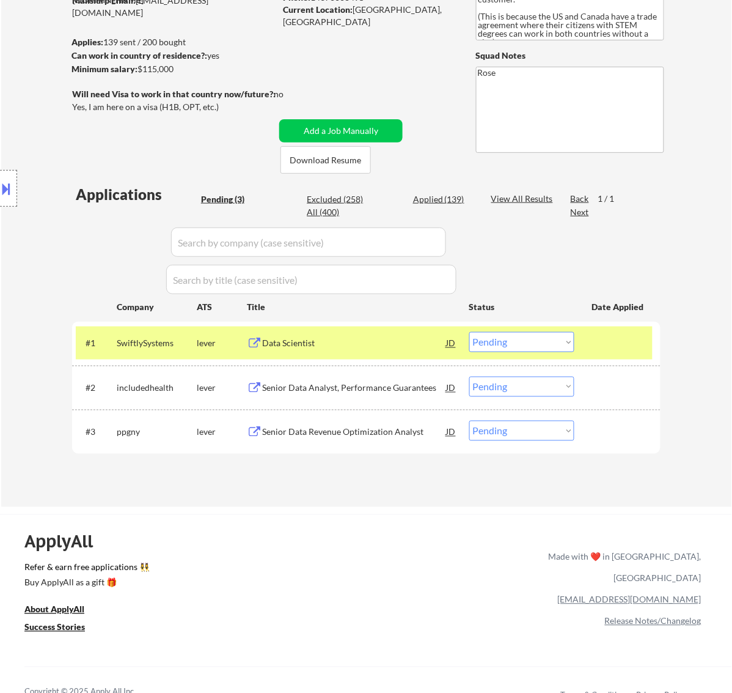
click at [390, 344] on div "Data Scientist" at bounding box center [354, 343] width 185 height 12
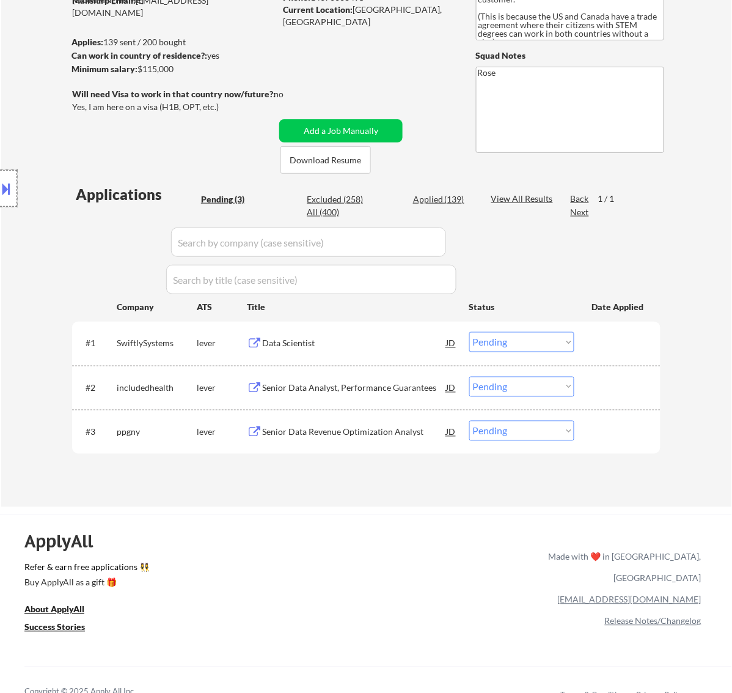
drag, startPoint x: 13, startPoint y: 184, endPoint x: 43, endPoint y: 197, distance: 32.8
click at [13, 184] on div at bounding box center [8, 188] width 17 height 37
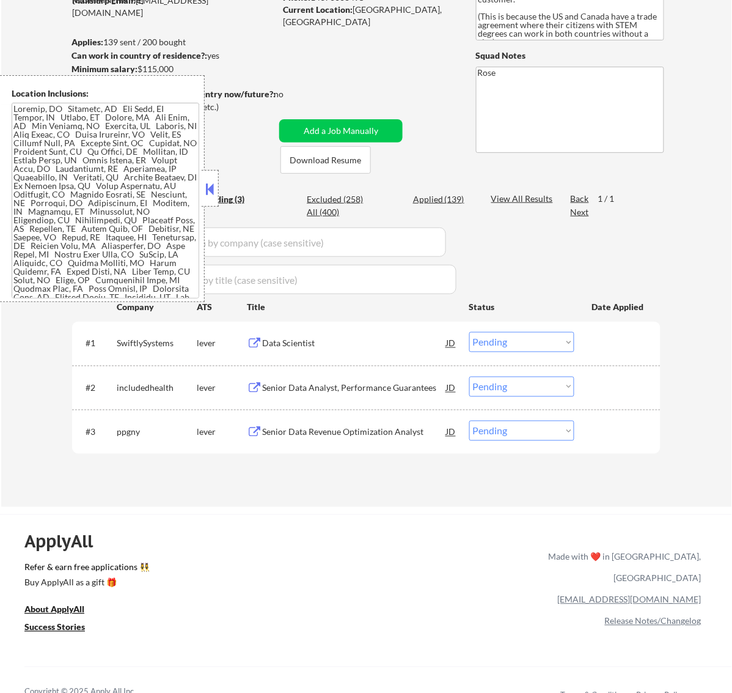
scroll to position [76, 0]
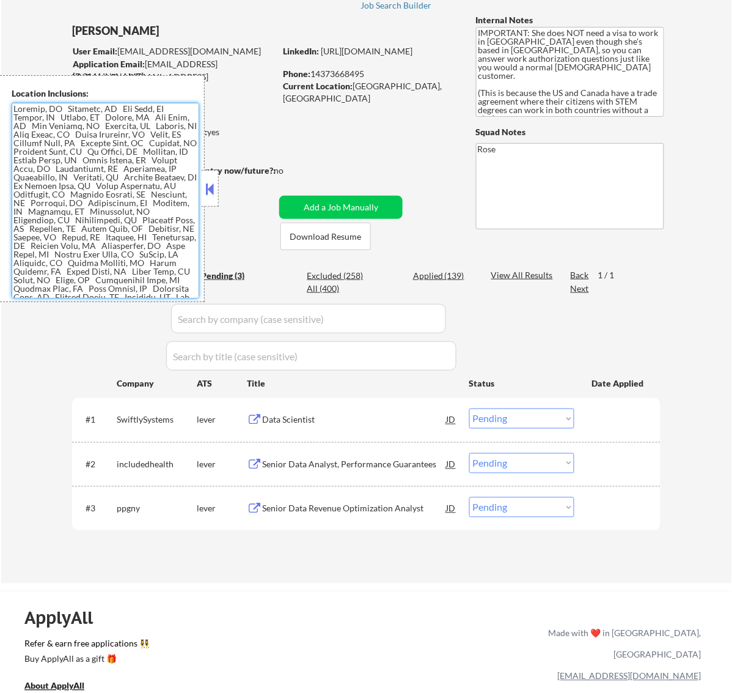
drag, startPoint x: 53, startPoint y: 108, endPoint x: 13, endPoint y: 110, distance: 40.4
click at [13, 110] on textarea at bounding box center [106, 201] width 188 height 196
click at [542, 413] on select "Choose an option... Pending Applied Excluded (Questions) Excluded (Expired) Exc…" at bounding box center [521, 418] width 105 height 20
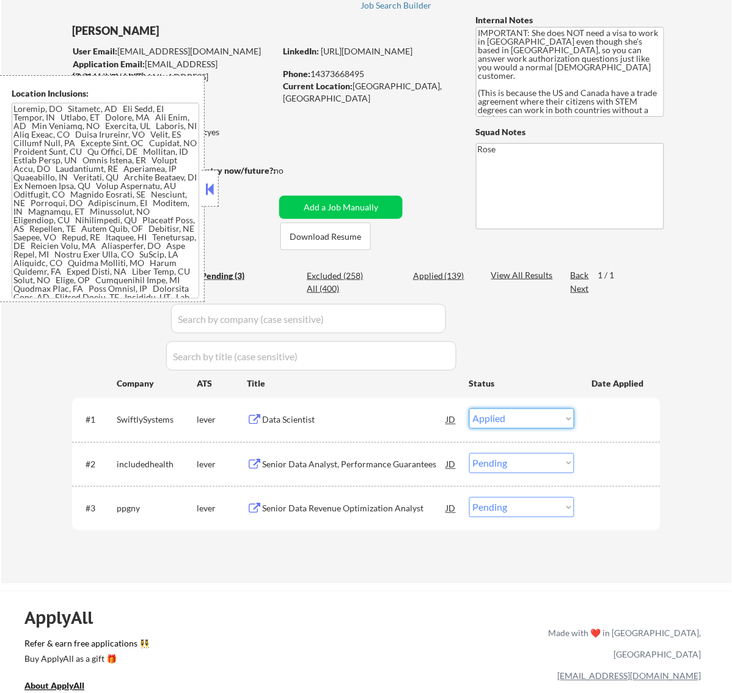
click at [469, 408] on select "Choose an option... Pending Applied Excluded (Questions) Excluded (Expired) Exc…" at bounding box center [521, 418] width 105 height 20
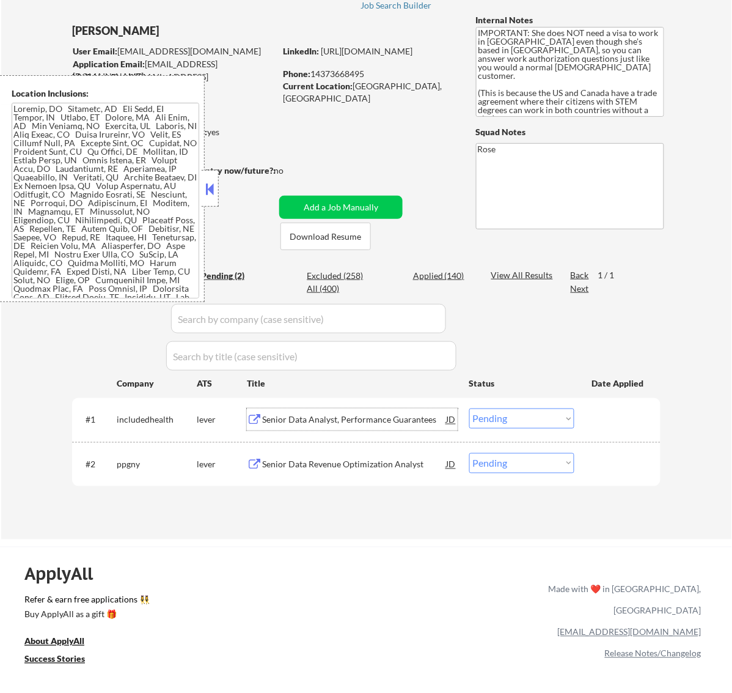
click at [379, 417] on div "Senior Data Analyst, Performance Guarantees" at bounding box center [354, 420] width 185 height 12
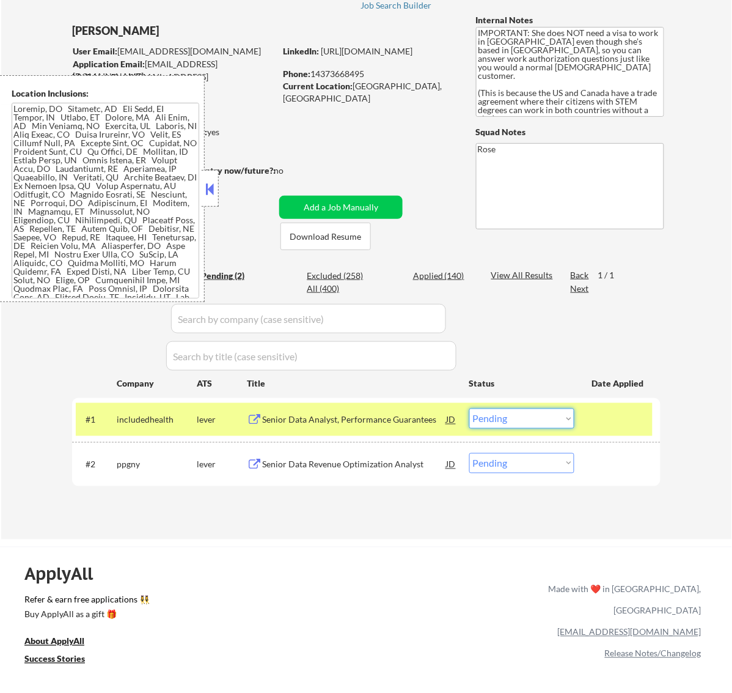
click at [523, 416] on select "Choose an option... Pending Applied Excluded (Questions) Excluded (Expired) Exc…" at bounding box center [521, 418] width 105 height 20
click at [469, 408] on select "Choose an option... Pending Applied Excluded (Questions) Excluded (Expired) Exc…" at bounding box center [521, 418] width 105 height 20
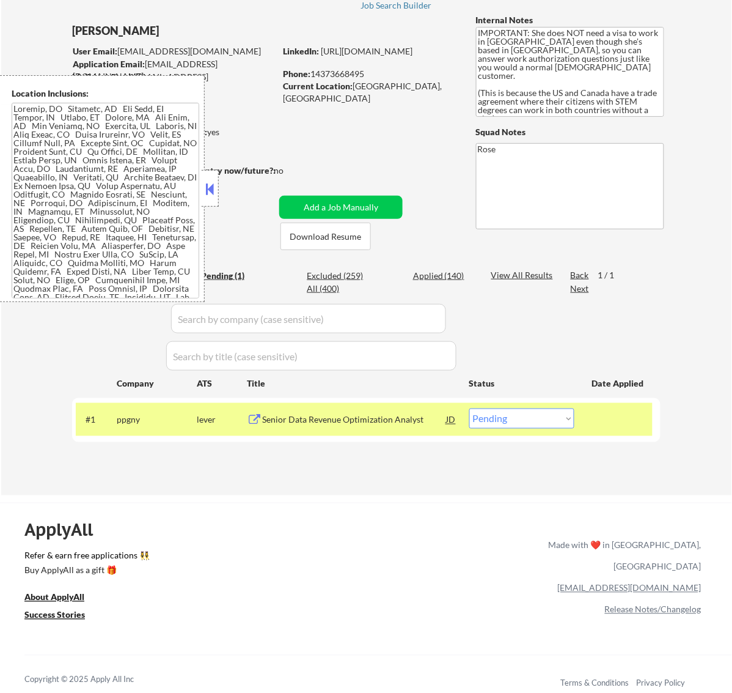
click at [408, 416] on div "Senior Data Revenue Optimization Analyst" at bounding box center [354, 420] width 185 height 12
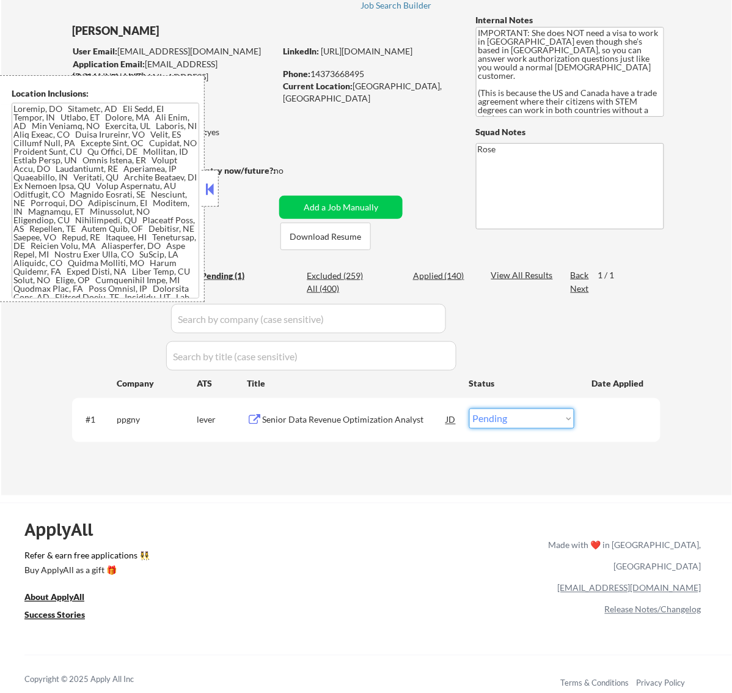
click at [539, 423] on select "Choose an option... Pending Applied Excluded (Questions) Excluded (Expired) Exc…" at bounding box center [521, 418] width 105 height 20
select select ""excluded__bad_match_""
click at [469, 408] on select "Choose an option... Pending Applied Excluded (Questions) Excluded (Expired) Exc…" at bounding box center [521, 418] width 105 height 20
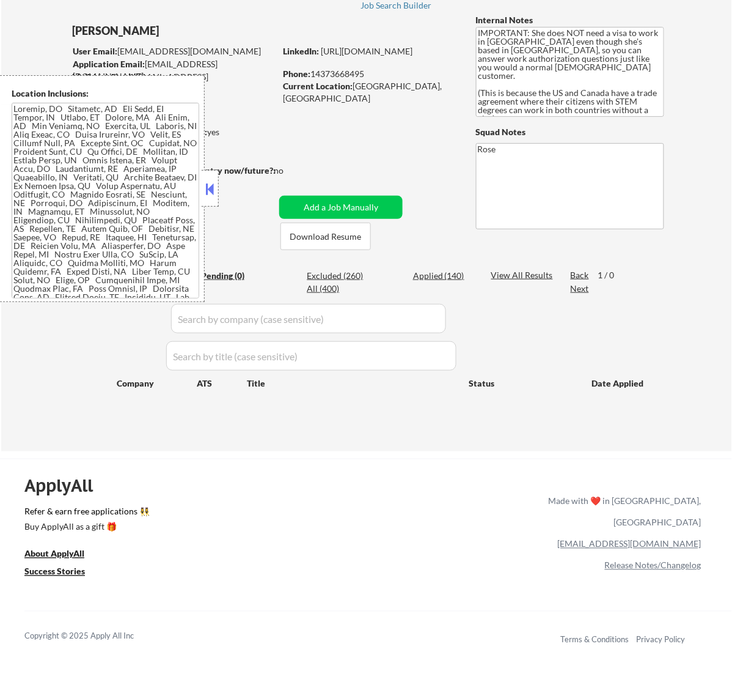
click at [205, 182] on button at bounding box center [209, 189] width 13 height 18
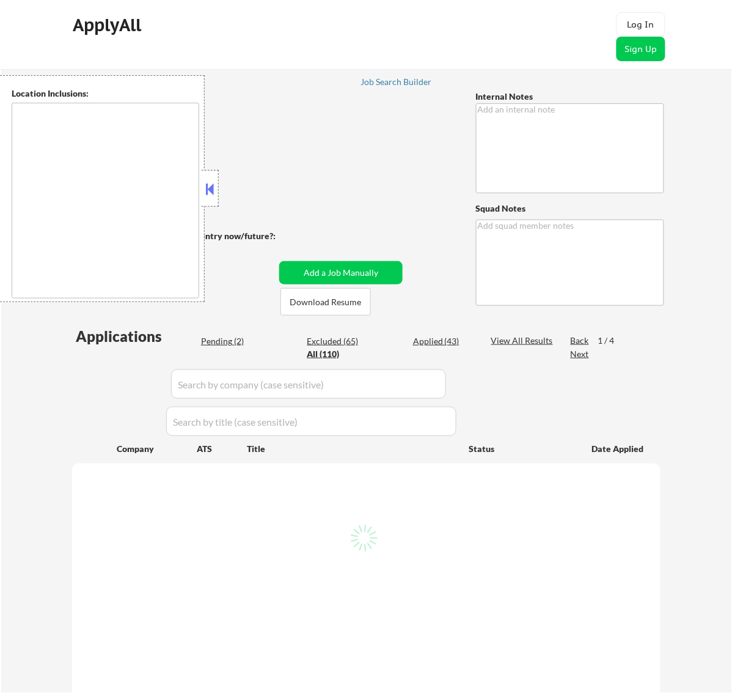
type textarea "• You can apply him ANYWHERE in Canada! • He is bilingual (French) so you can a…"
type textarea "Rose"
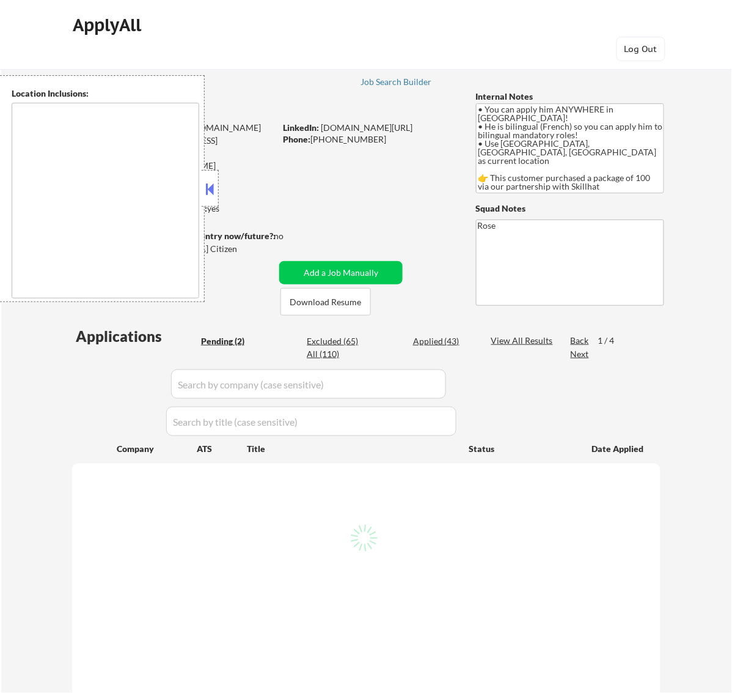
type textarea "country:CA"
select select ""pending""
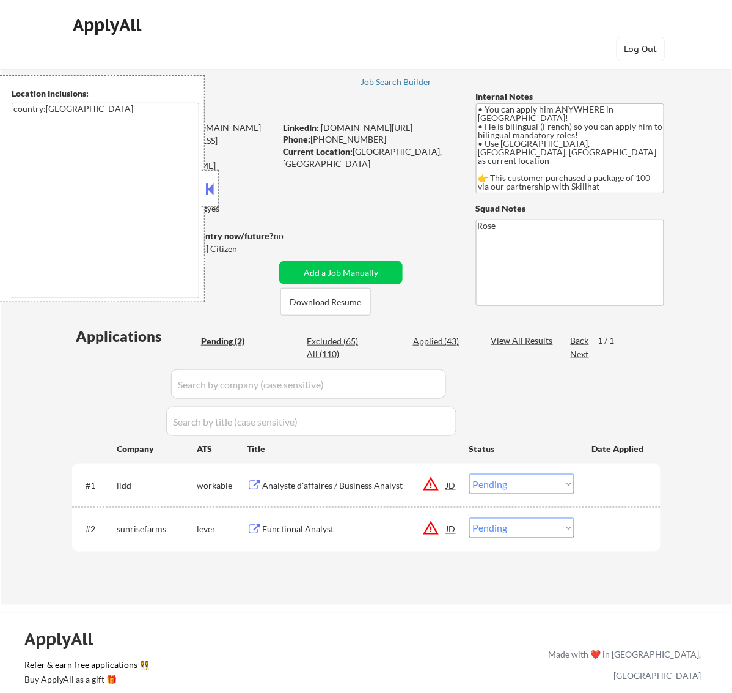
click at [211, 199] on div at bounding box center [210, 188] width 17 height 37
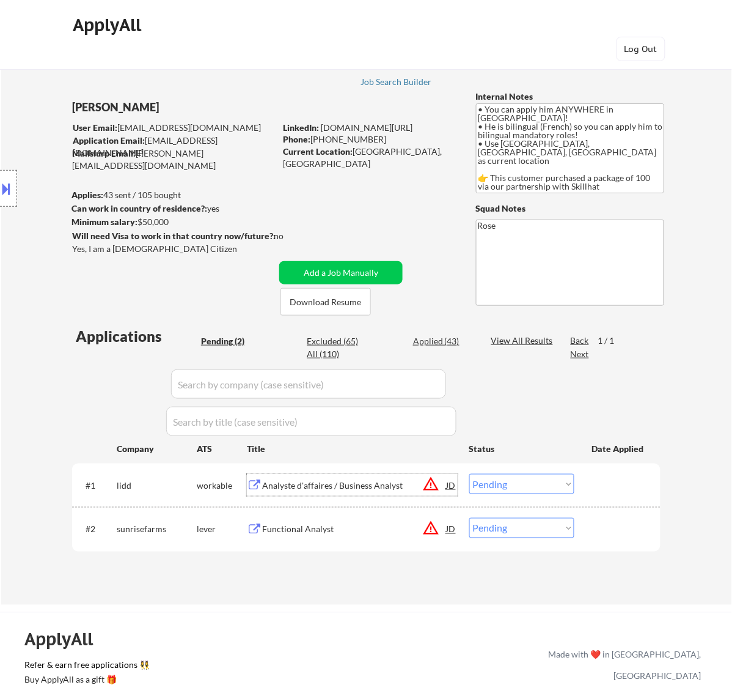
click at [383, 479] on div "Analyste d'affaires / Business Analyst" at bounding box center [354, 485] width 185 height 12
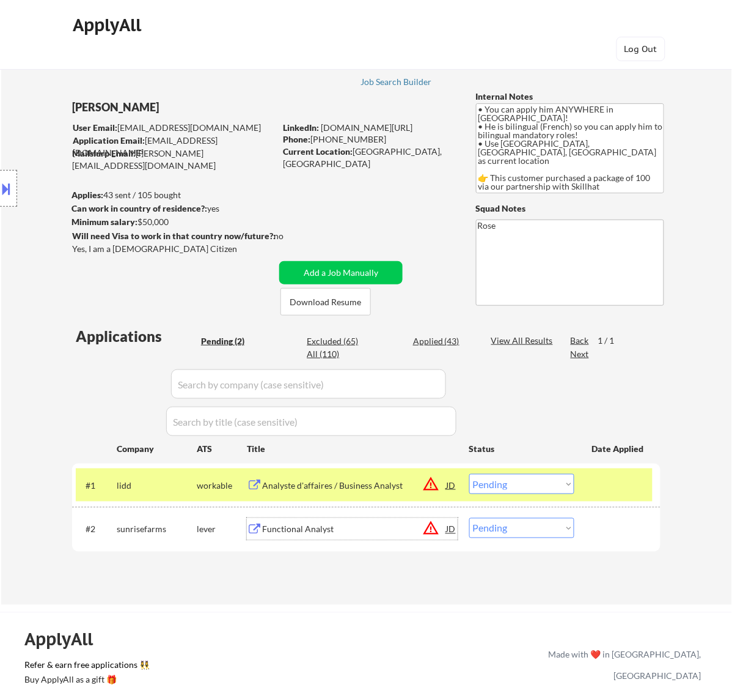
click at [342, 530] on div "Functional Analyst" at bounding box center [354, 529] width 185 height 12
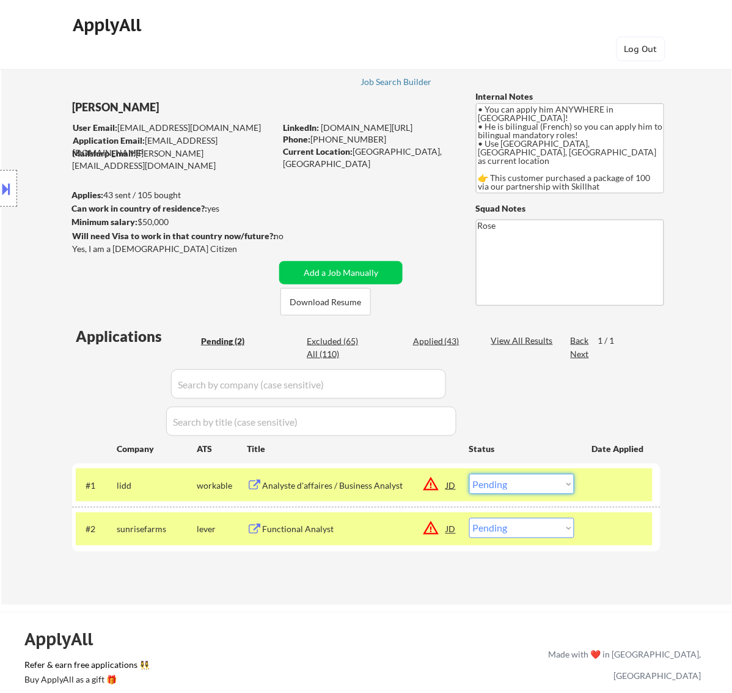
click at [532, 477] on select "Choose an option... Pending Applied Excluded (Questions) Excluded (Expired) Exc…" at bounding box center [521, 484] width 105 height 20
click at [469, 474] on select "Choose an option... Pending Applied Excluded (Questions) Excluded (Expired) Exc…" at bounding box center [521, 484] width 105 height 20
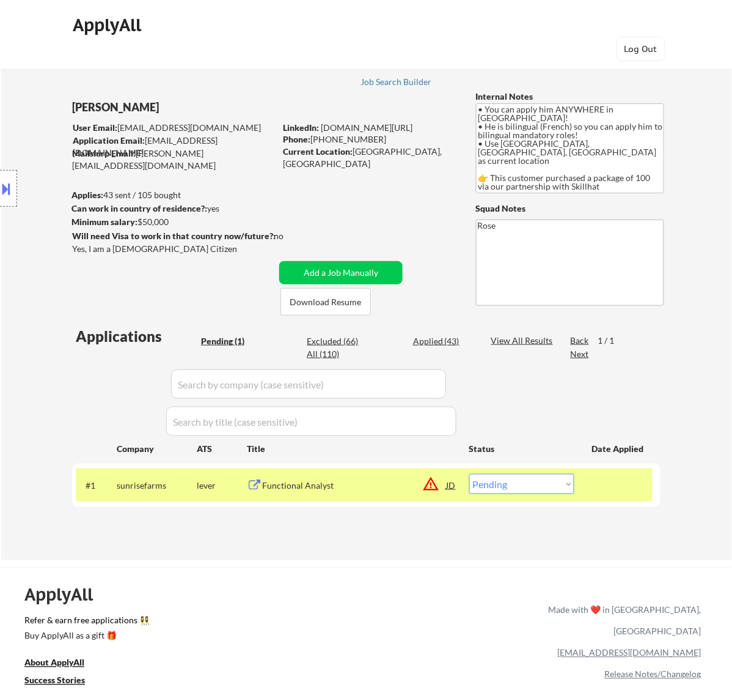
click at [524, 485] on select "Choose an option... Pending Applied Excluded (Questions) Excluded (Expired) Exc…" at bounding box center [521, 484] width 105 height 20
select select ""excluded__bad_match_""
click at [469, 474] on select "Choose an option... Pending Applied Excluded (Questions) Excluded (Expired) Exc…" at bounding box center [521, 484] width 105 height 20
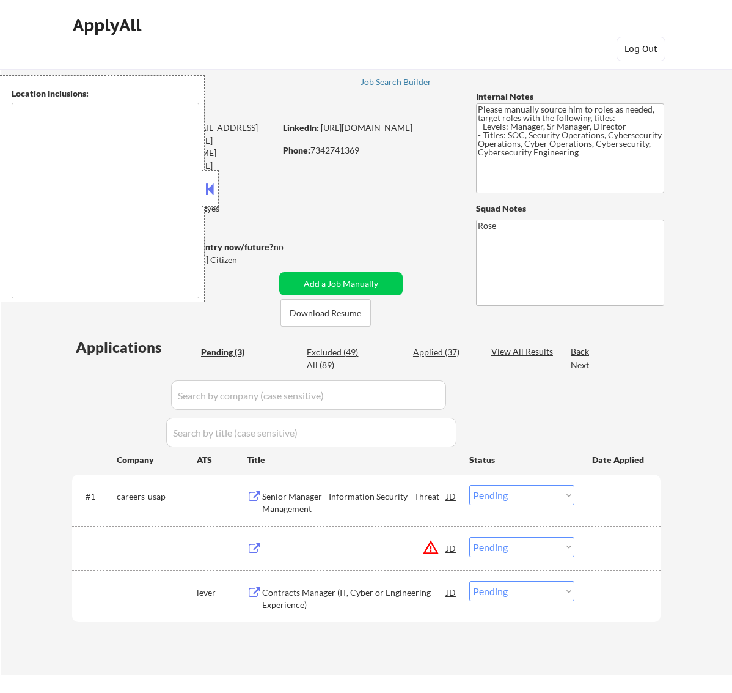
select select ""pending""
type textarea "[GEOGRAPHIC_DATA], [GEOGRAPHIC_DATA] [GEOGRAPHIC_DATA], [GEOGRAPHIC_DATA] [GEOG…"
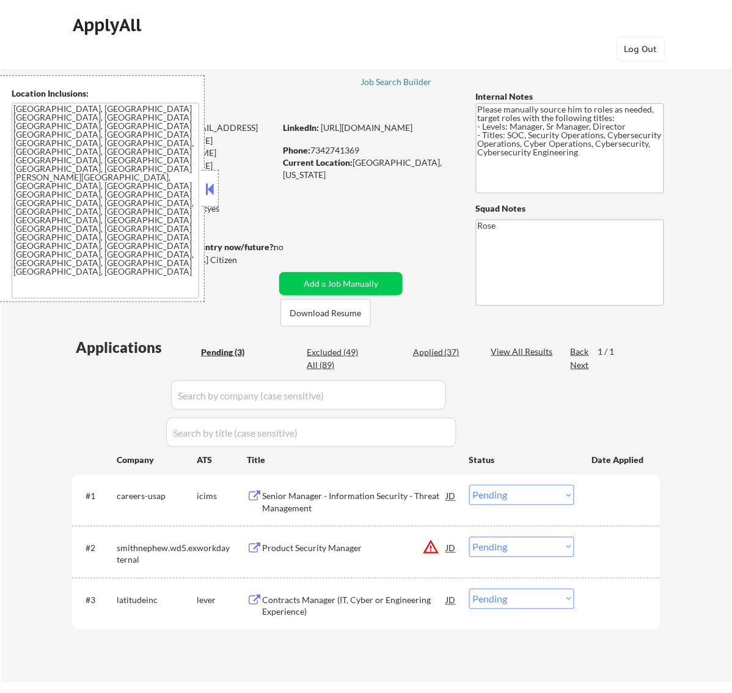
click at [213, 186] on button at bounding box center [209, 189] width 13 height 18
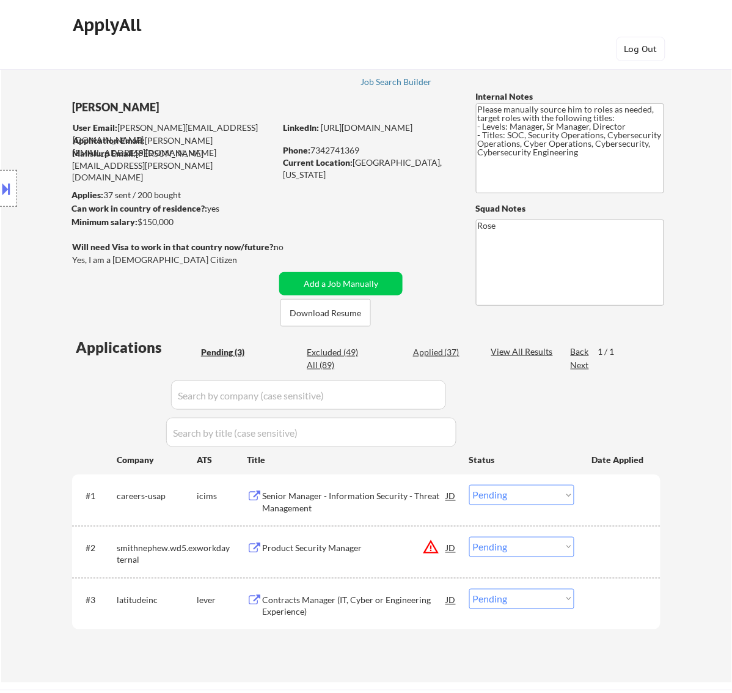
click at [340, 510] on div "Senior Manager - Information Security - Threat Management" at bounding box center [354, 502] width 185 height 24
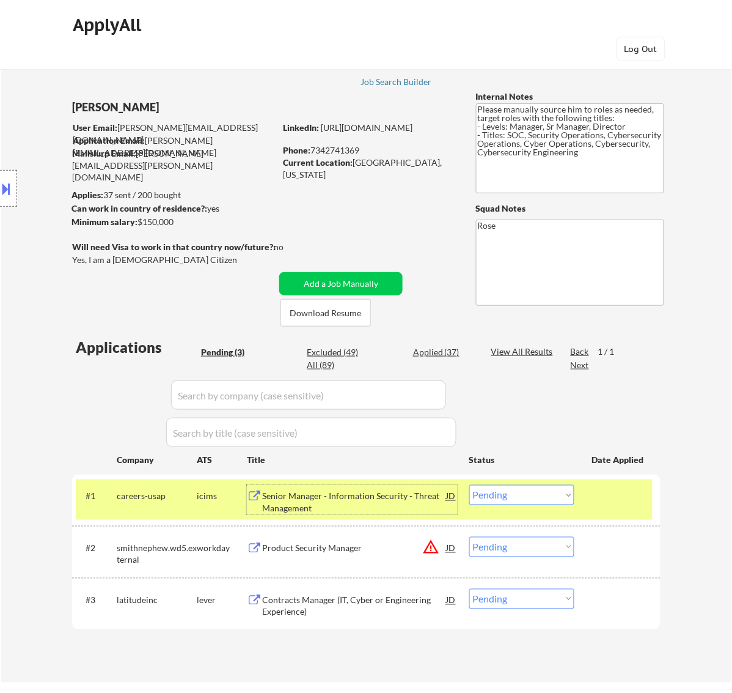
click at [562, 490] on select "Choose an option... Pending Applied Excluded (Questions) Excluded (Expired) Exc…" at bounding box center [521, 495] width 105 height 20
click at [469, 485] on select "Choose an option... Pending Applied Excluded (Questions) Excluded (Expired) Exc…" at bounding box center [521, 495] width 105 height 20
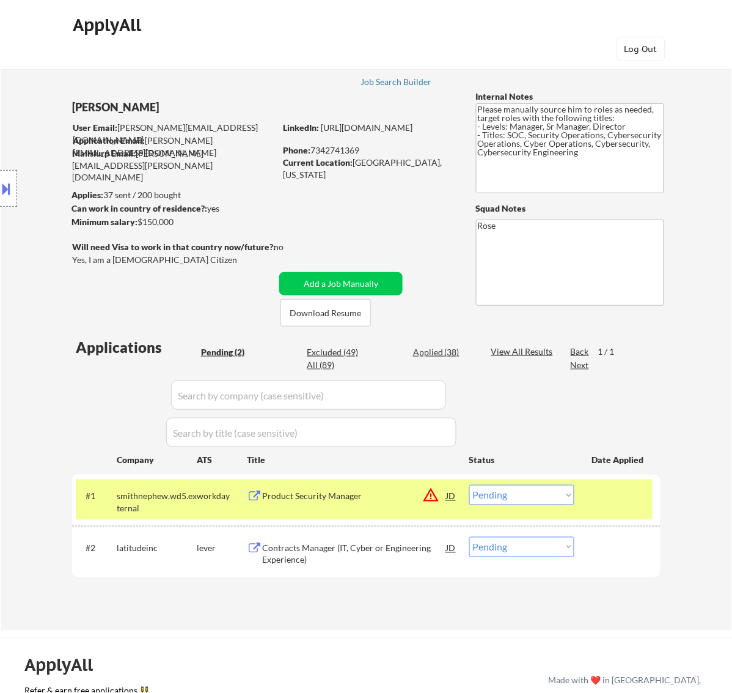
click at [387, 487] on div "Product Security Manager" at bounding box center [354, 496] width 185 height 22
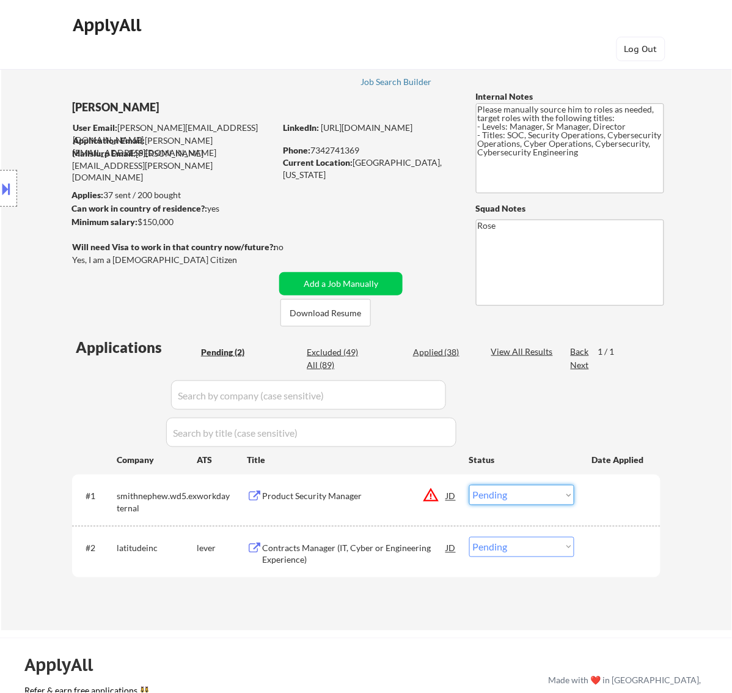
click at [504, 493] on select "Choose an option... Pending Applied Excluded (Questions) Excluded (Expired) Exc…" at bounding box center [521, 495] width 105 height 20
click at [469, 485] on select "Choose an option... Pending Applied Excluded (Questions) Excluded (Expired) Exc…" at bounding box center [521, 495] width 105 height 20
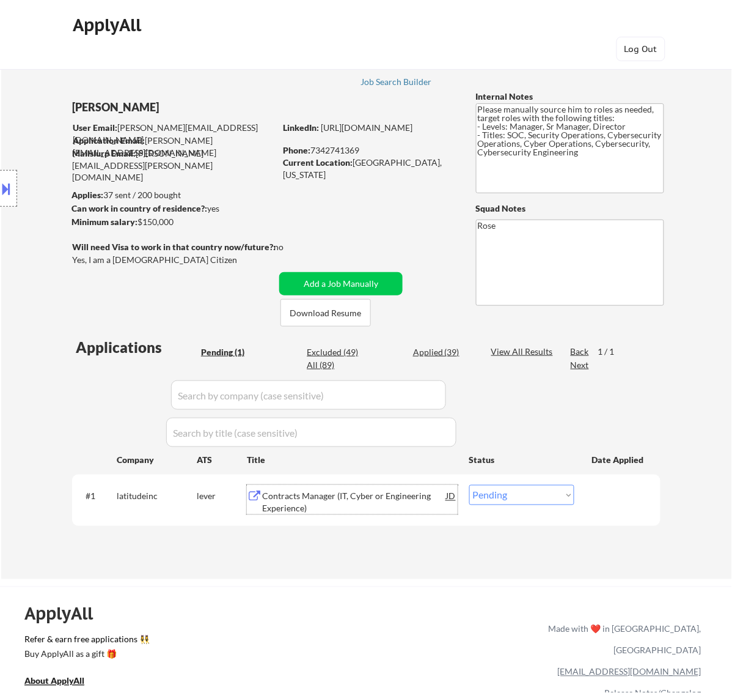
click at [334, 490] on div "Contracts Manager (IT, Cyber or Engineering Experience)" at bounding box center [354, 502] width 185 height 24
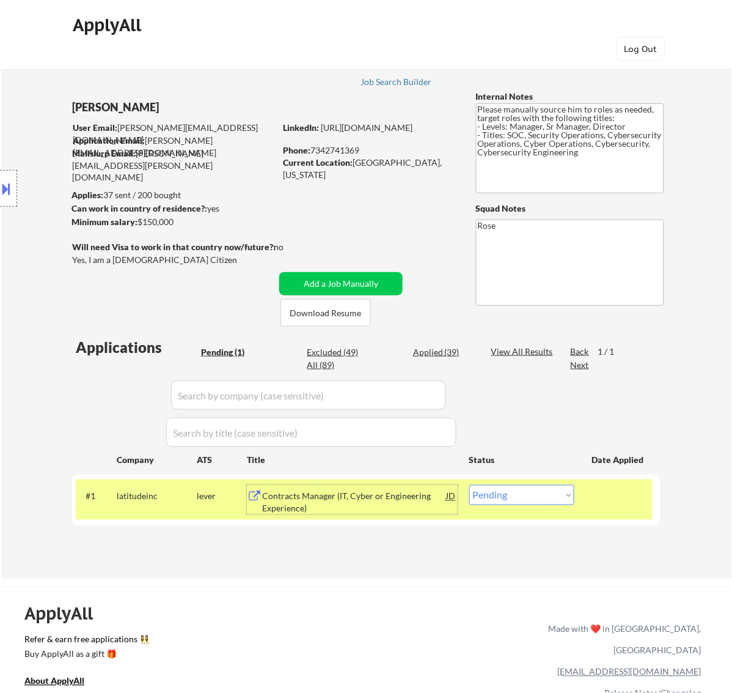
click at [557, 497] on select "Choose an option... Pending Applied Excluded (Questions) Excluded (Expired) Exc…" at bounding box center [521, 495] width 105 height 20
select select ""excluded__salary_""
click at [469, 485] on select "Choose an option... Pending Applied Excluded (Questions) Excluded (Expired) Exc…" at bounding box center [521, 495] width 105 height 20
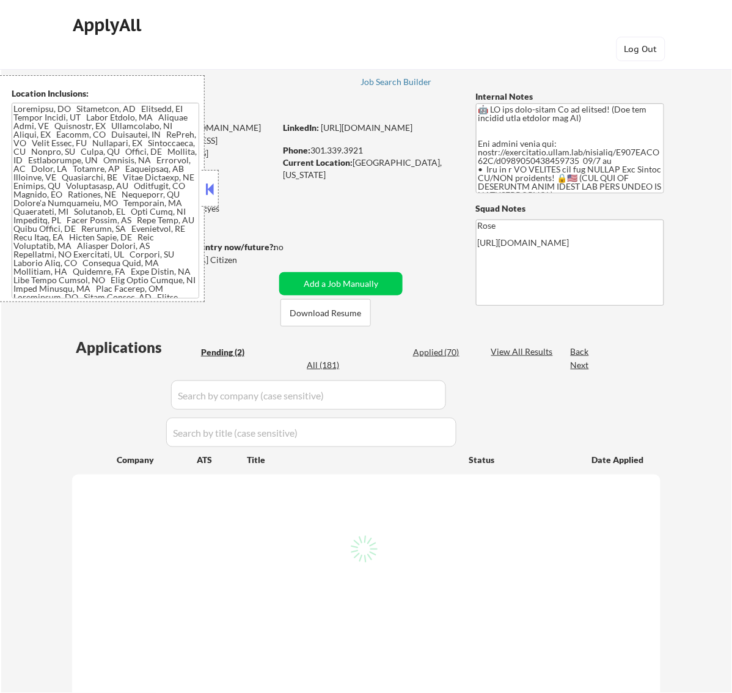
select select ""pending""
